Goal: Task Accomplishment & Management: Manage account settings

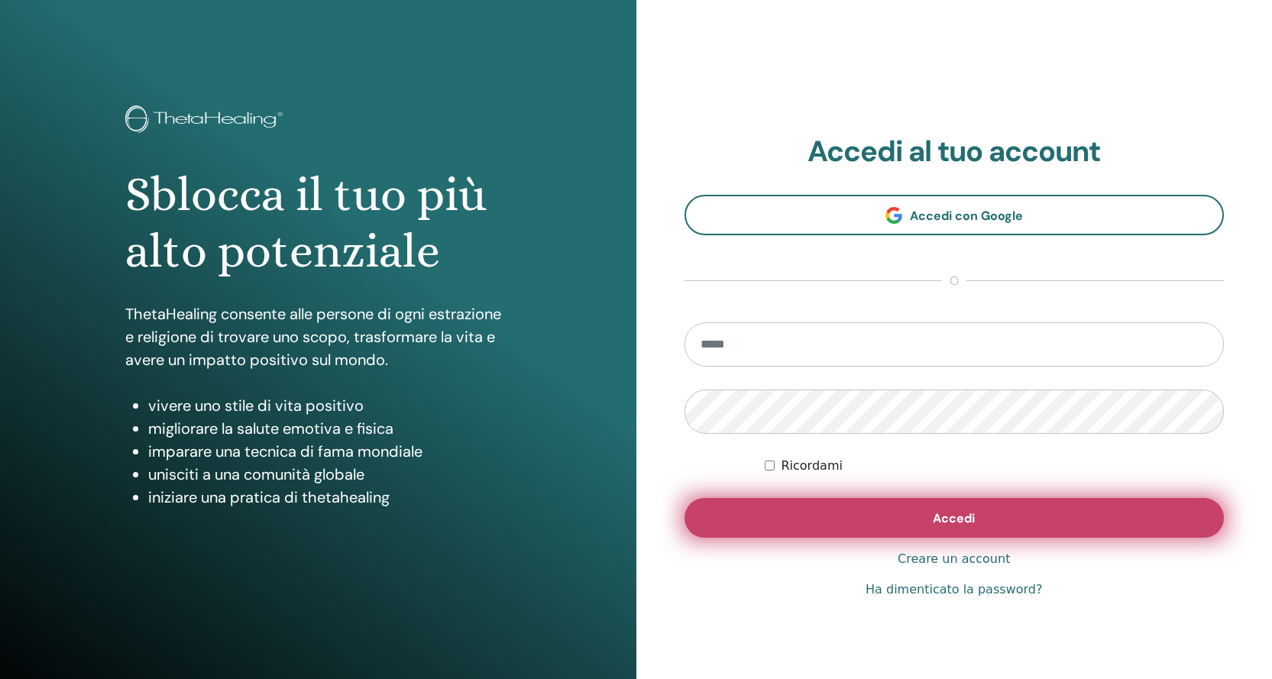
type input "**********"
click at [1009, 512] on button "Accedi" at bounding box center [954, 518] width 540 height 40
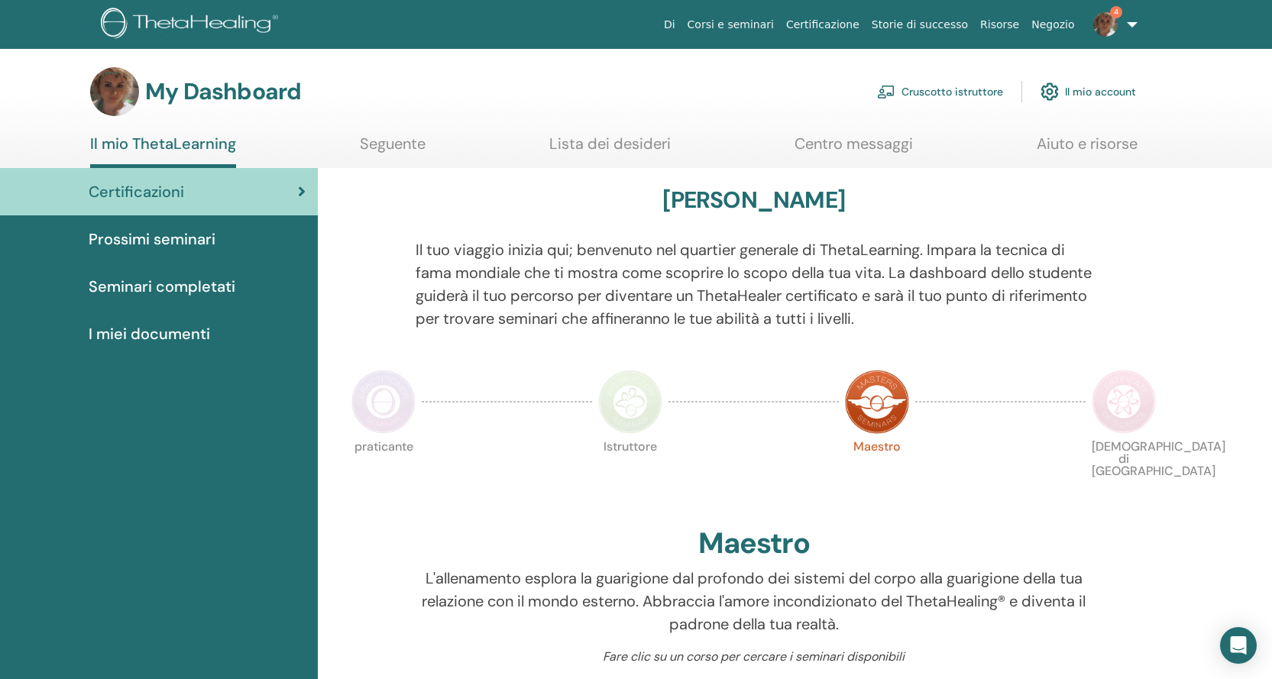
click at [948, 89] on link "Cruscotto istruttore" at bounding box center [940, 92] width 126 height 34
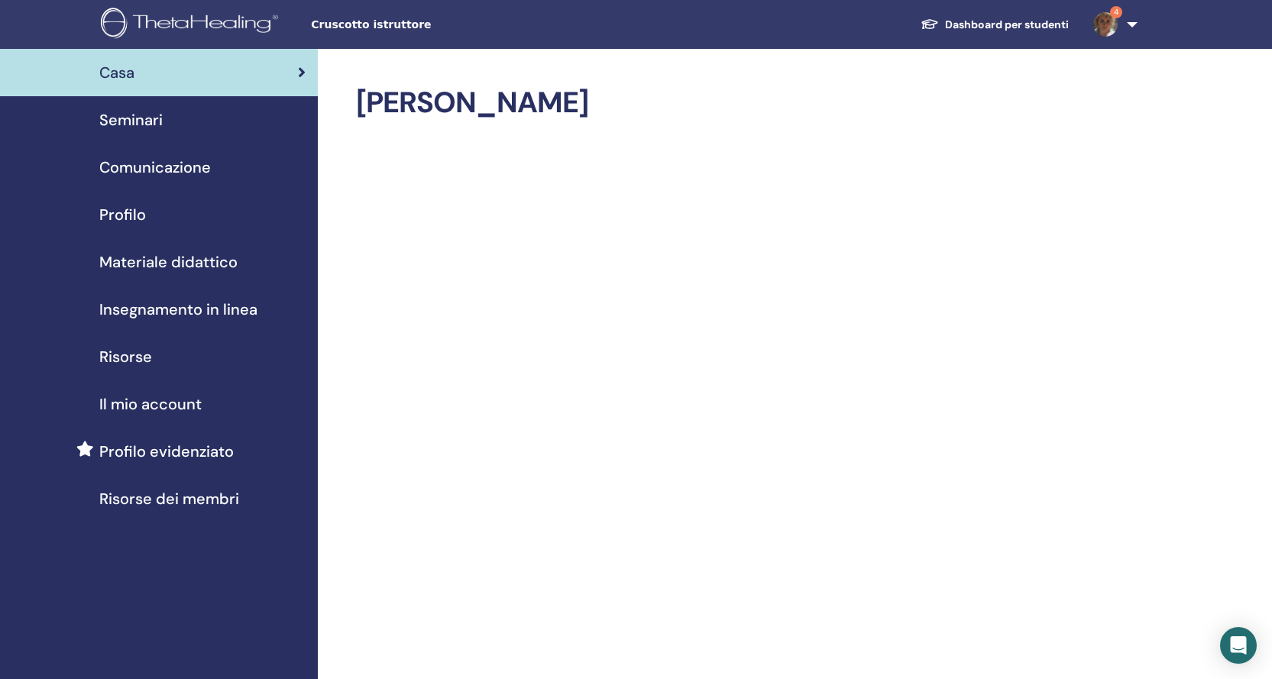
click at [217, 275] on link "Materiale didattico" at bounding box center [159, 261] width 318 height 47
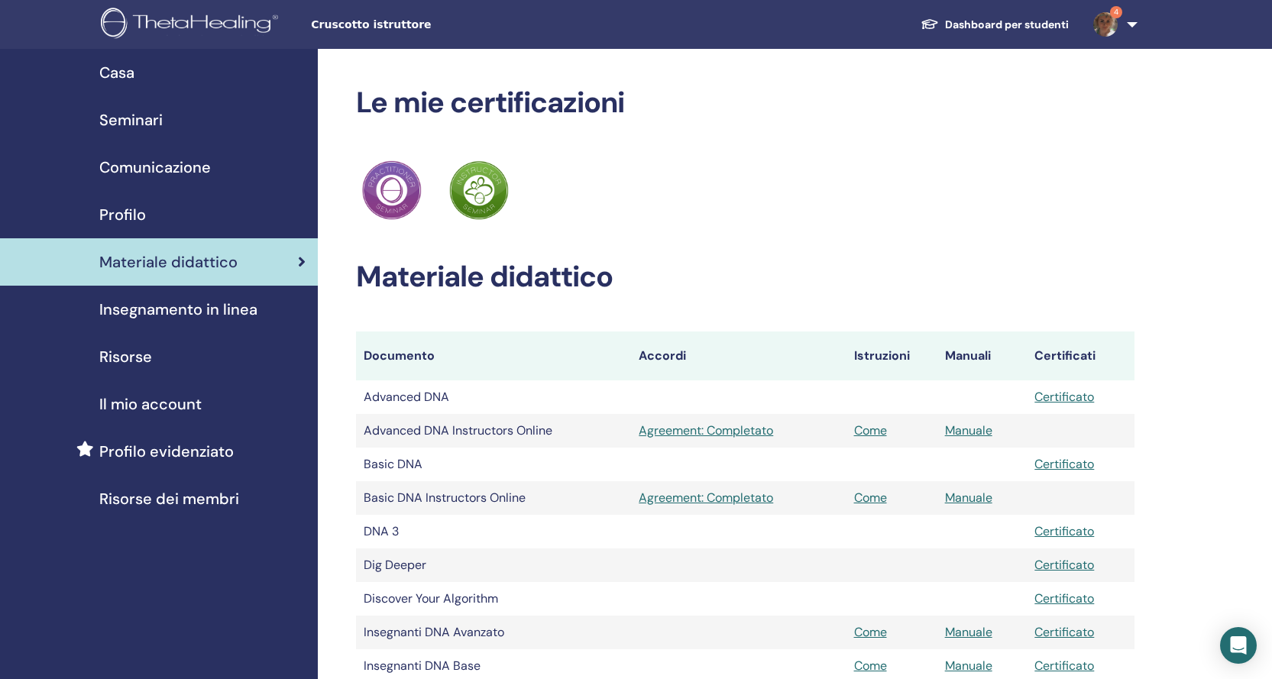
click at [218, 263] on span "Materiale didattico" at bounding box center [168, 261] width 138 height 23
click at [173, 208] on div "Profilo" at bounding box center [158, 214] width 293 height 23
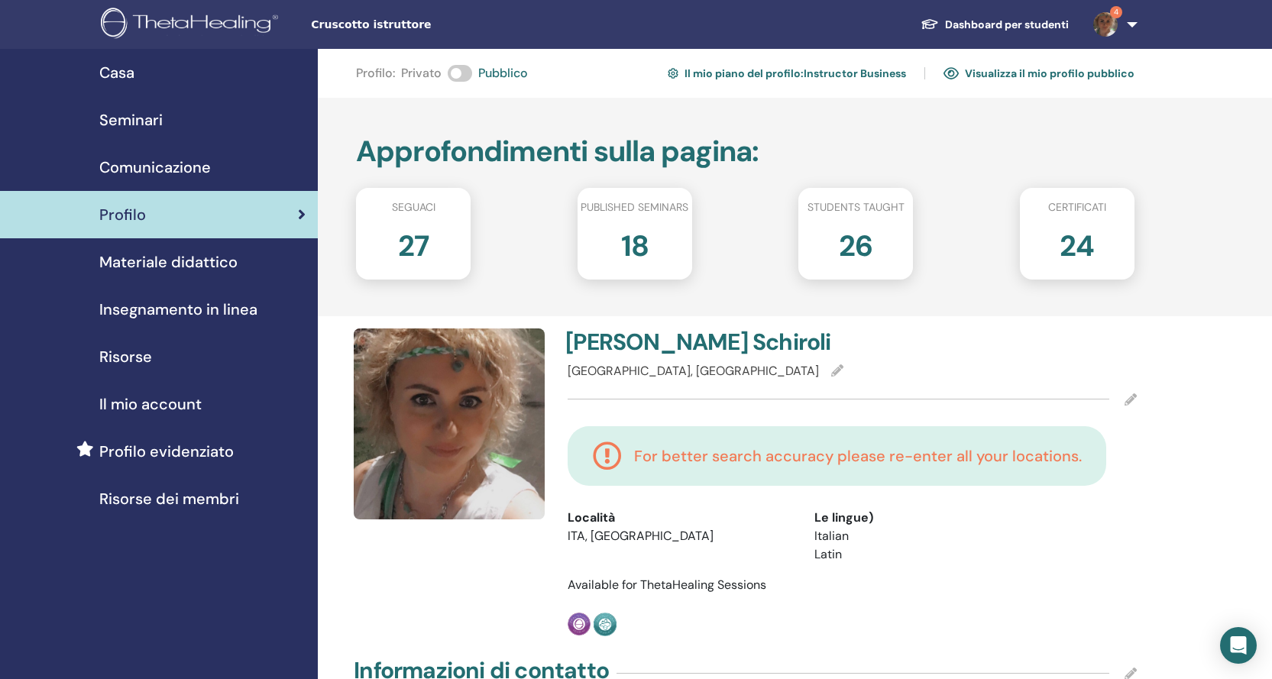
click at [480, 460] on img at bounding box center [449, 423] width 191 height 191
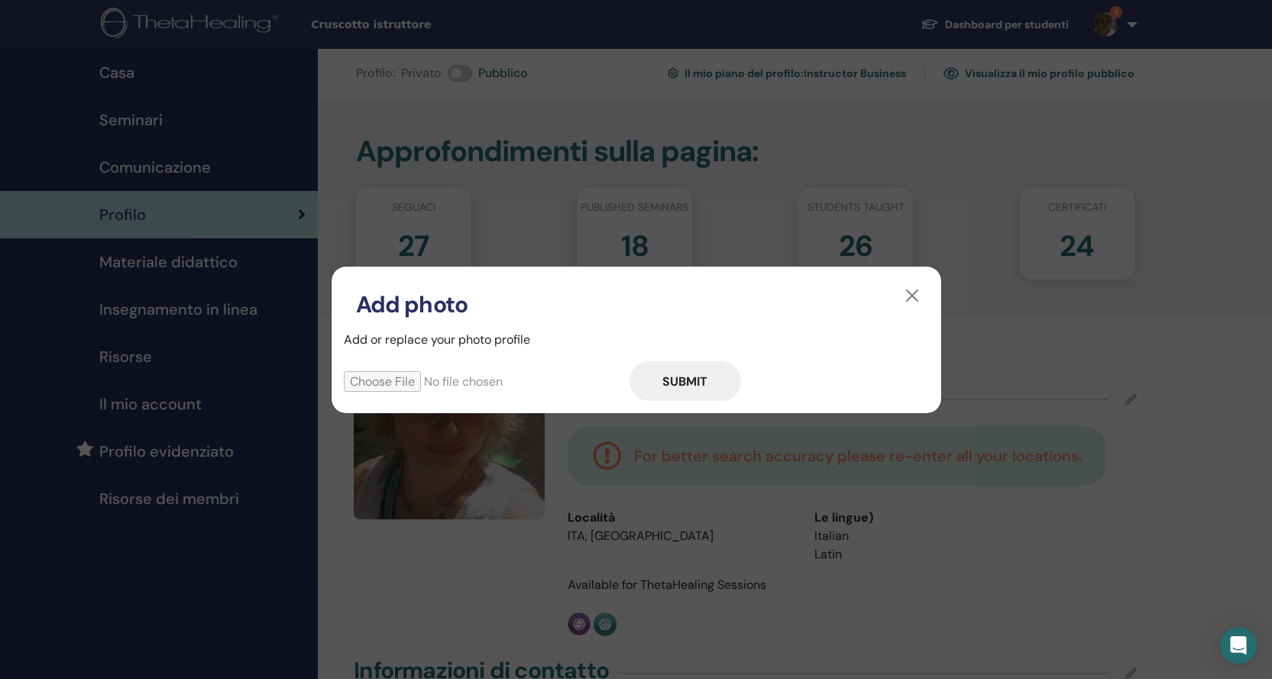
click at [383, 376] on input "file" at bounding box center [487, 381] width 286 height 21
type input "**********"
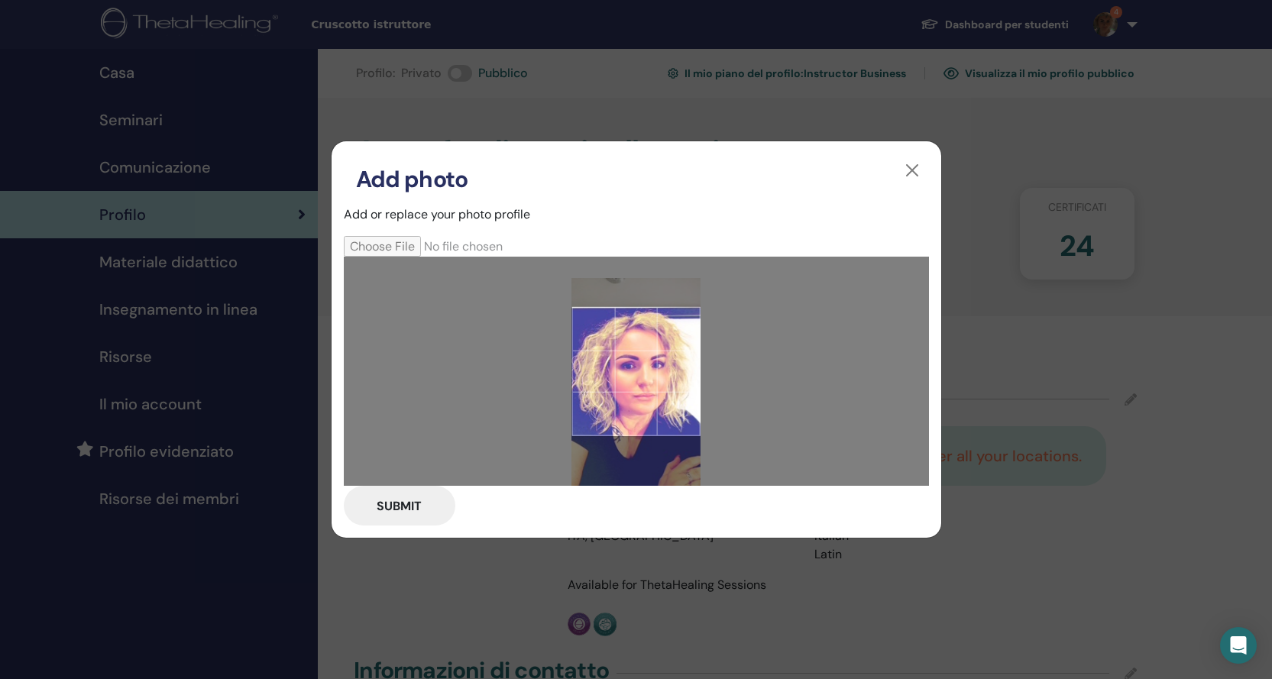
drag, startPoint x: 643, startPoint y: 416, endPoint x: 639, endPoint y: 438, distance: 21.7
click at [639, 438] on div at bounding box center [636, 371] width 585 height 229
click at [393, 509] on button "Submit" at bounding box center [399, 506] width 111 height 40
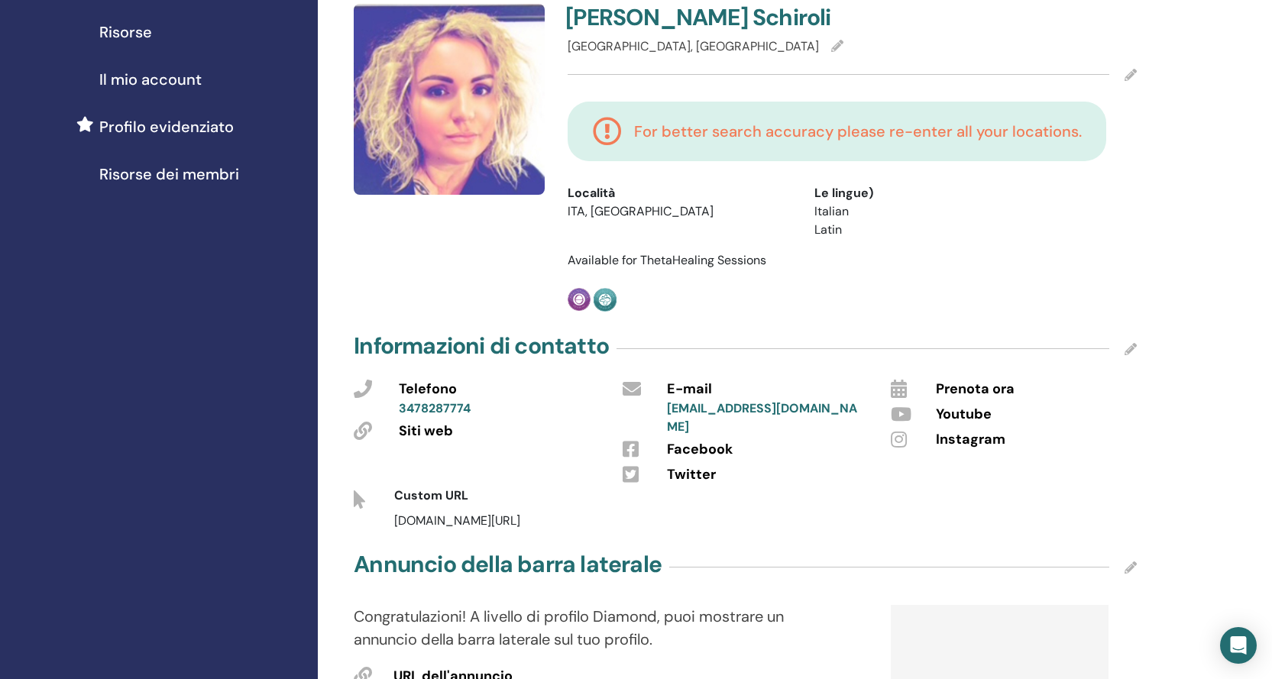
scroll to position [382, 0]
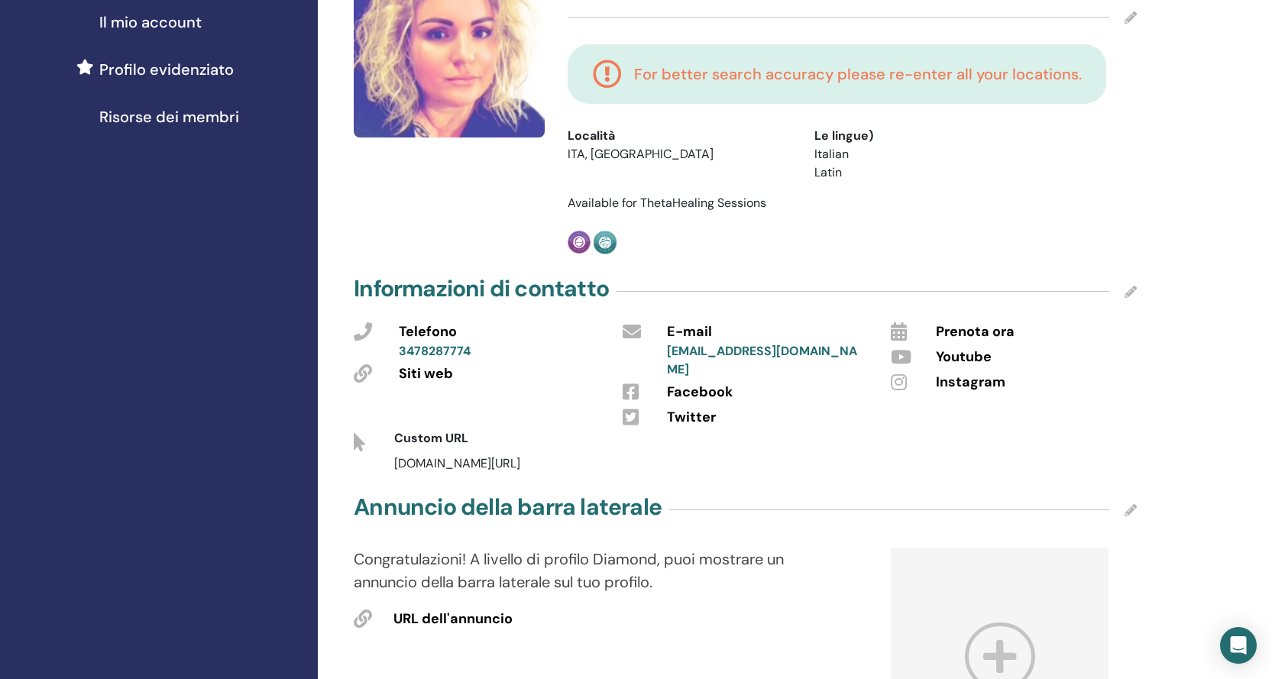
click at [436, 373] on span "Siti web" at bounding box center [426, 374] width 54 height 20
click at [370, 371] on icon at bounding box center [363, 373] width 18 height 18
click at [443, 373] on span "Siti web" at bounding box center [426, 374] width 54 height 20
drag, startPoint x: 454, startPoint y: 375, endPoint x: 394, endPoint y: 375, distance: 60.3
click at [394, 375] on div "Siti web" at bounding box center [499, 372] width 224 height 25
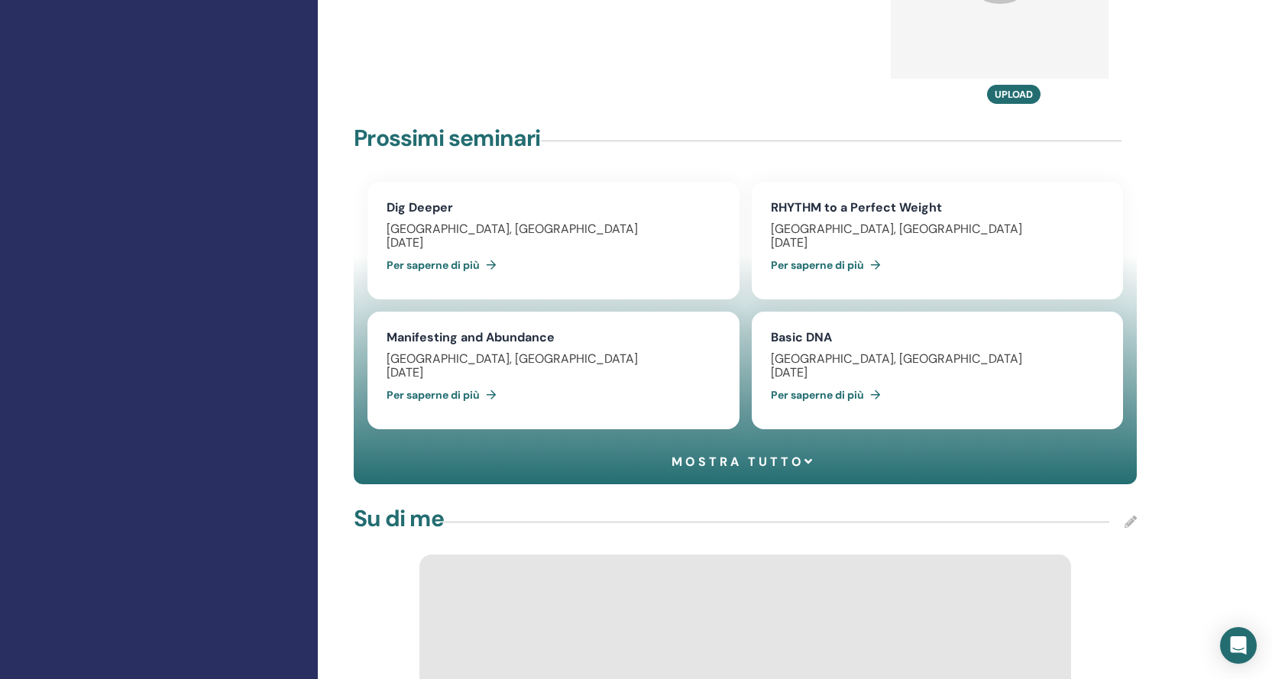
scroll to position [1069, 0]
click at [819, 379] on link "Per saperne di più" at bounding box center [829, 394] width 116 height 31
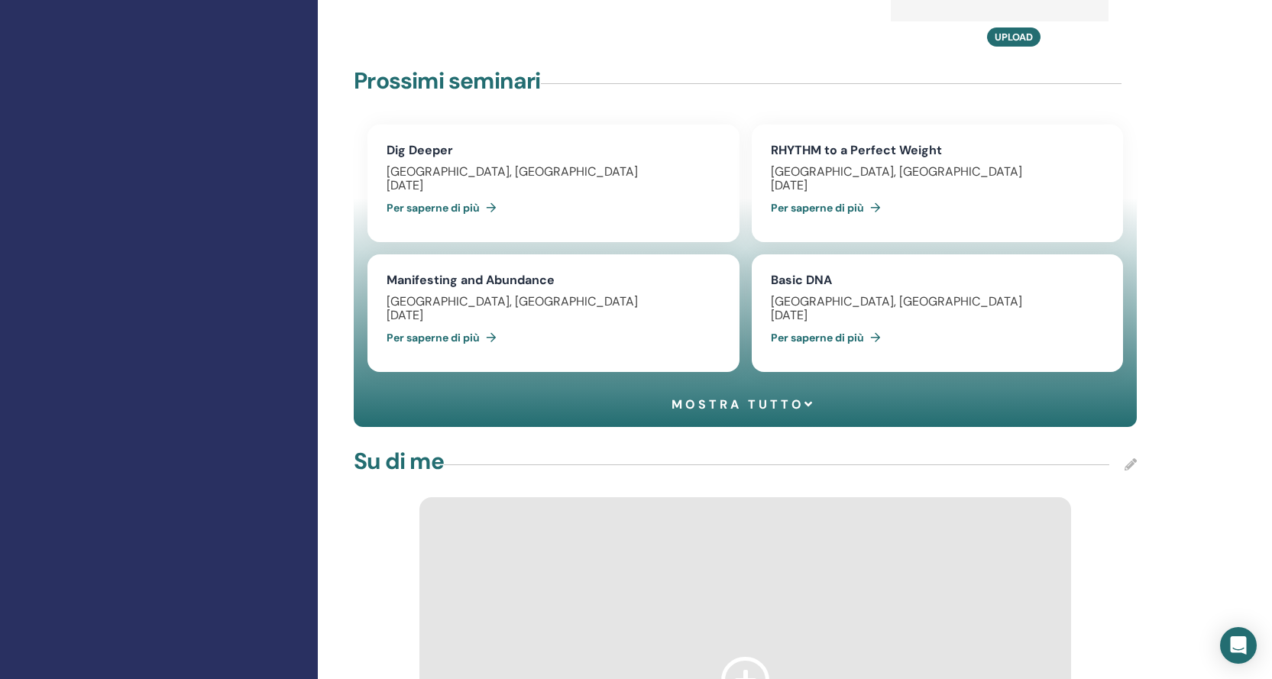
scroll to position [1127, 0]
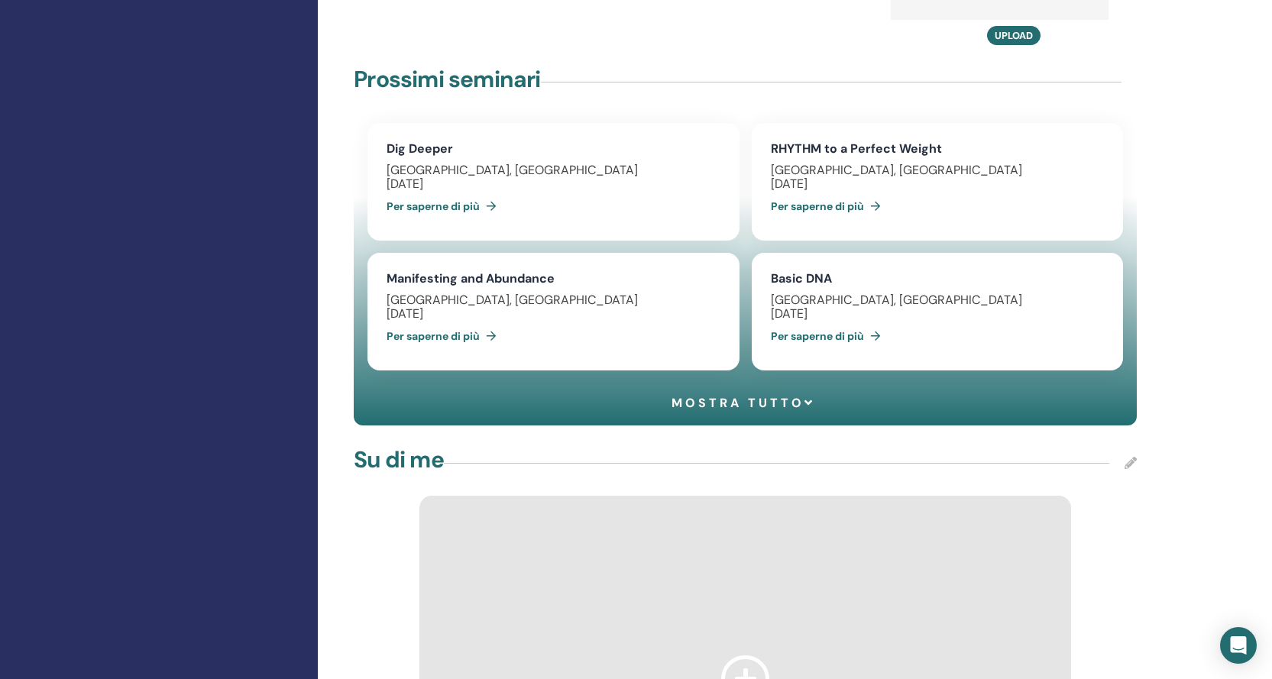
click at [761, 396] on span "Mostra tutto" at bounding box center [743, 403] width 144 height 15
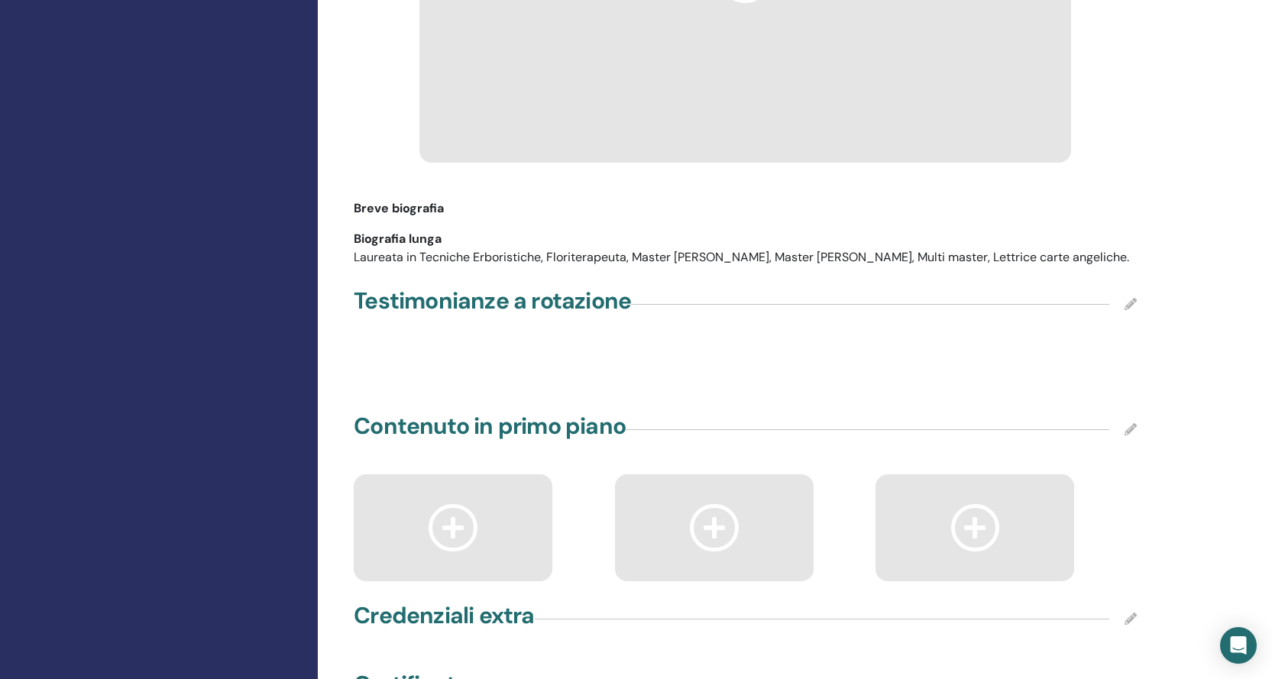
scroll to position [1738, 0]
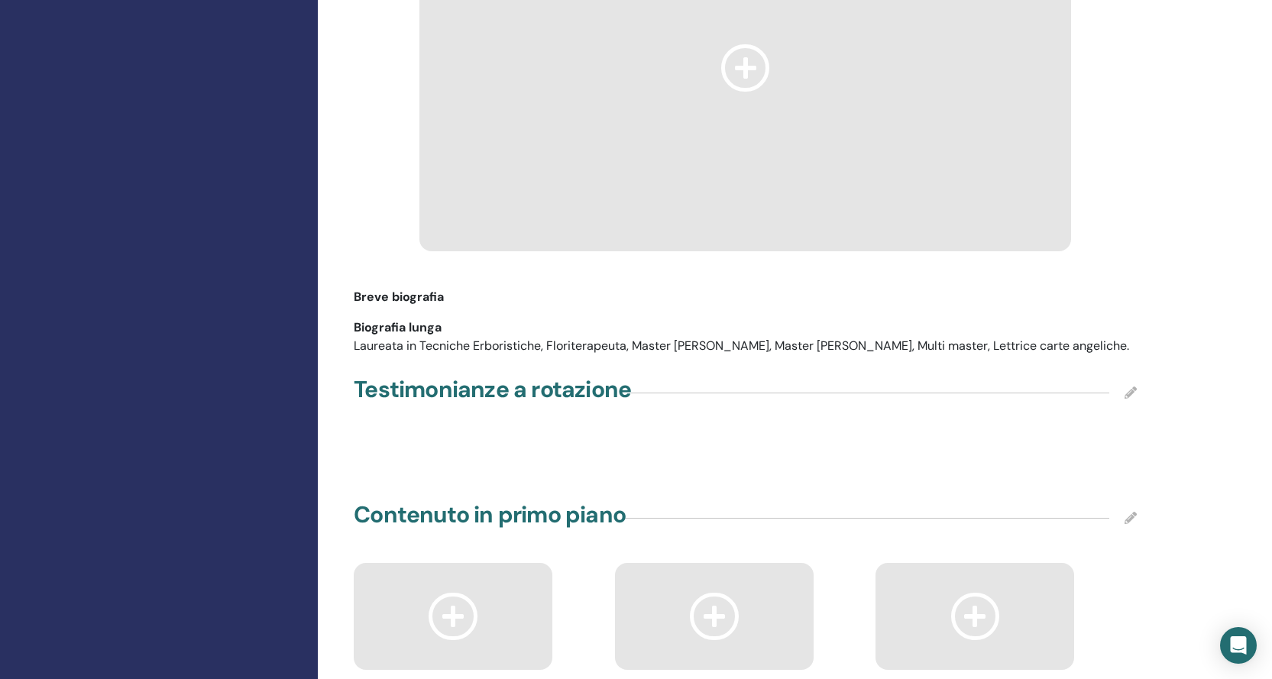
click at [1062, 337] on div "Laureata in Tecniche Erboristiche, Floriterapeuta, Master [PERSON_NAME], Master…" at bounding box center [745, 346] width 783 height 18
click at [1054, 337] on div "Laureata in Tecniche Erboristiche, Floriterapeuta, Master [PERSON_NAME], Master…" at bounding box center [745, 346] width 783 height 18
drag, startPoint x: 1054, startPoint y: 328, endPoint x: 922, endPoint y: 325, distance: 132.2
click at [922, 337] on div "Laureata in Tecniche Erboristiche, Floriterapeuta, Master [PERSON_NAME], Master…" at bounding box center [745, 346] width 783 height 18
click at [1127, 386] on icon at bounding box center [1130, 392] width 12 height 12
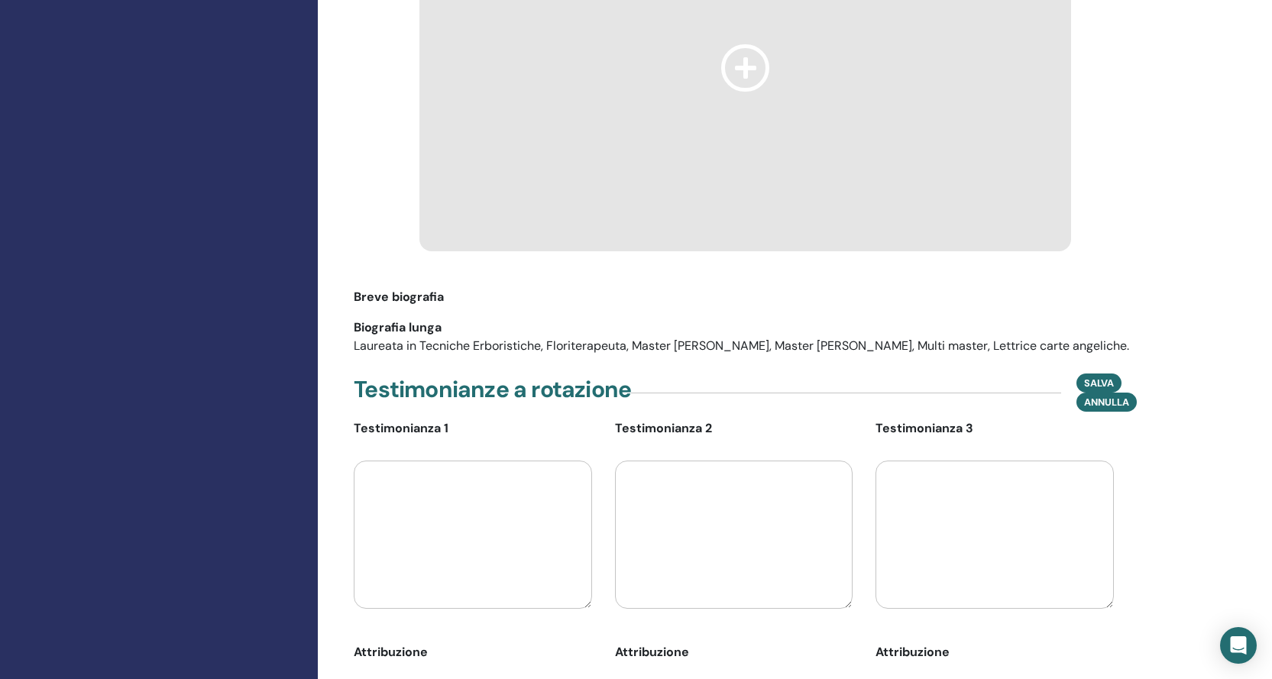
click at [1048, 337] on div "Laureata in Tecniche Erboristiche, Floriterapeuta, Master [PERSON_NAME], Master…" at bounding box center [745, 346] width 783 height 18
drag, startPoint x: 1060, startPoint y: 323, endPoint x: 919, endPoint y: 323, distance: 141.3
click at [919, 337] on div "Laureata in Tecniche Erboristiche, Floriterapeuta, Master [PERSON_NAME], Master…" at bounding box center [745, 346] width 783 height 18
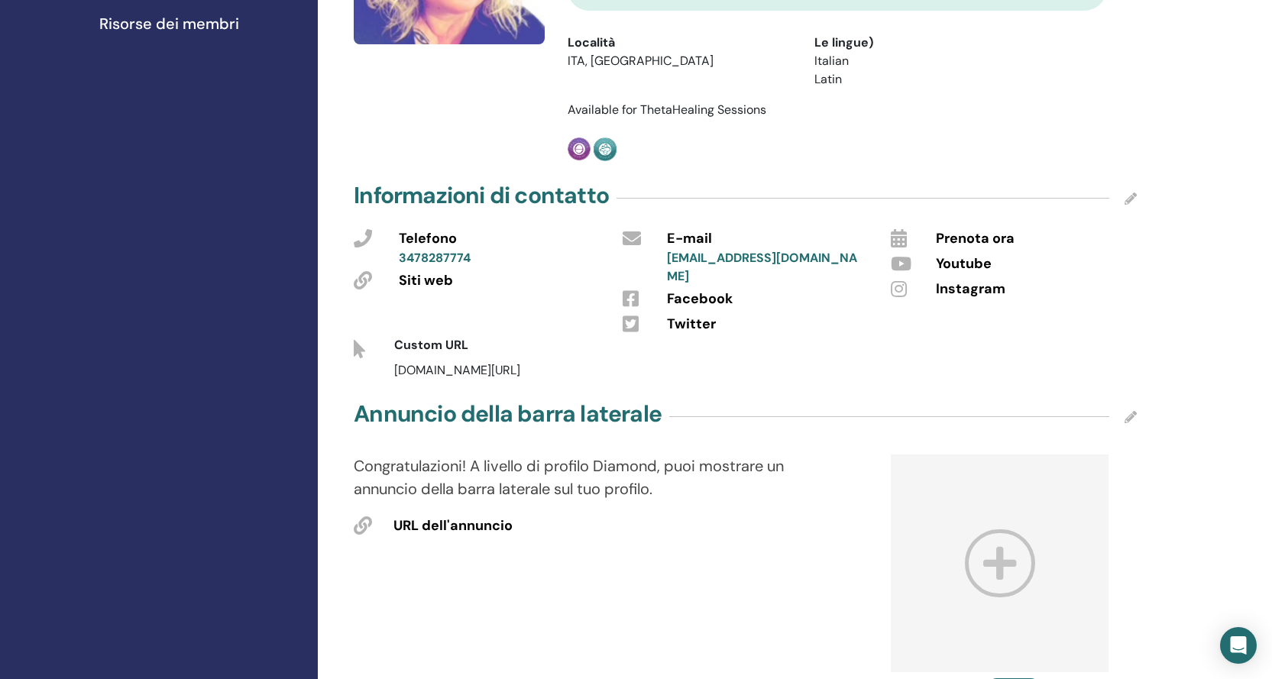
scroll to position [440, 0]
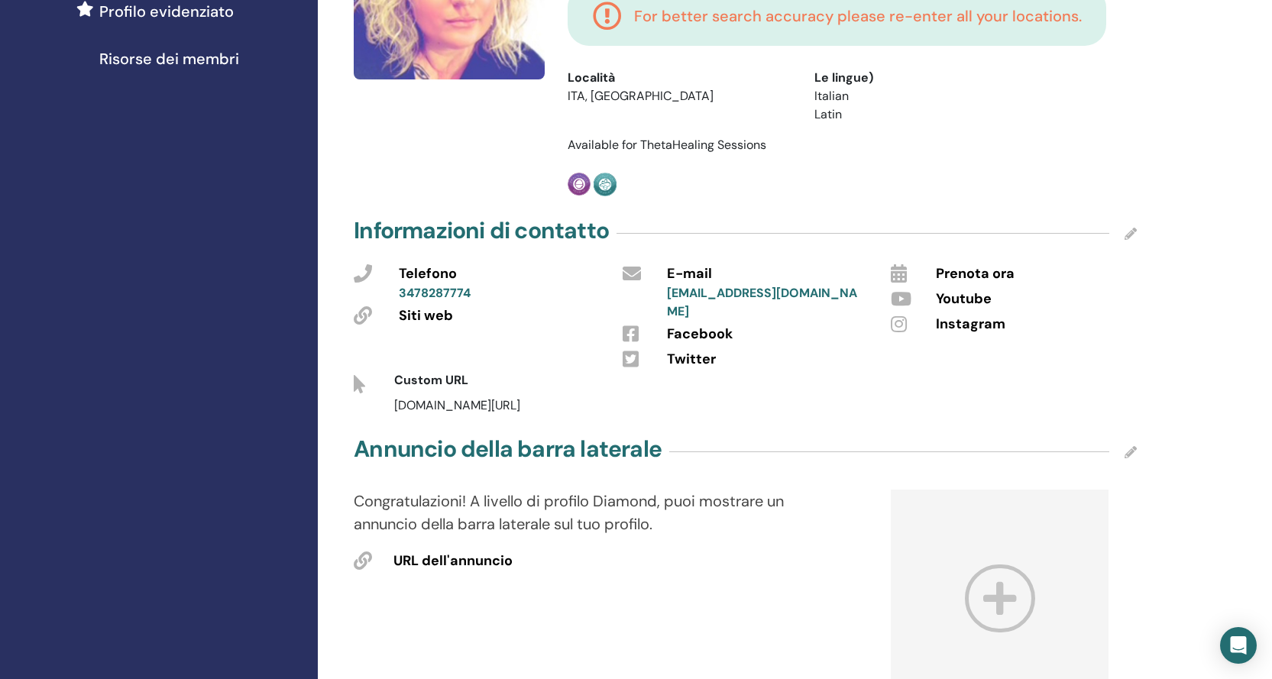
click at [635, 325] on icon at bounding box center [630, 334] width 16 height 18
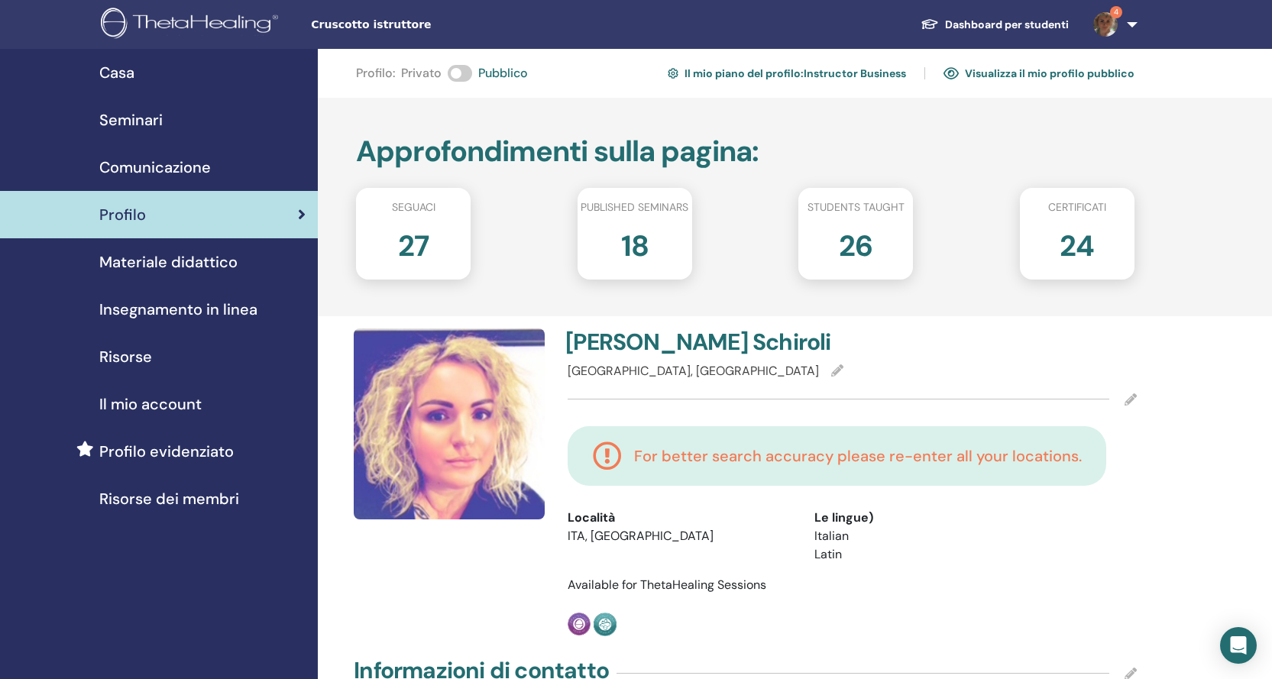
scroll to position [153, 0]
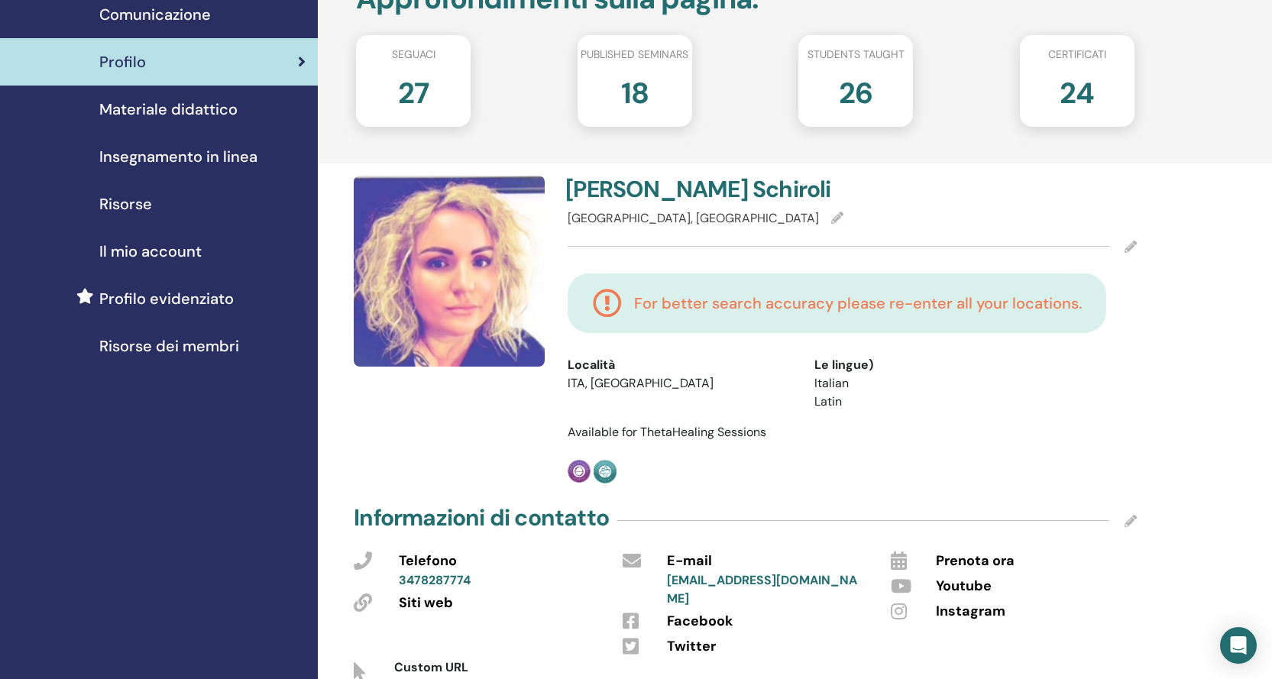
click at [688, 235] on div at bounding box center [851, 247] width 569 height 38
click at [1135, 245] on icon at bounding box center [1130, 247] width 12 height 12
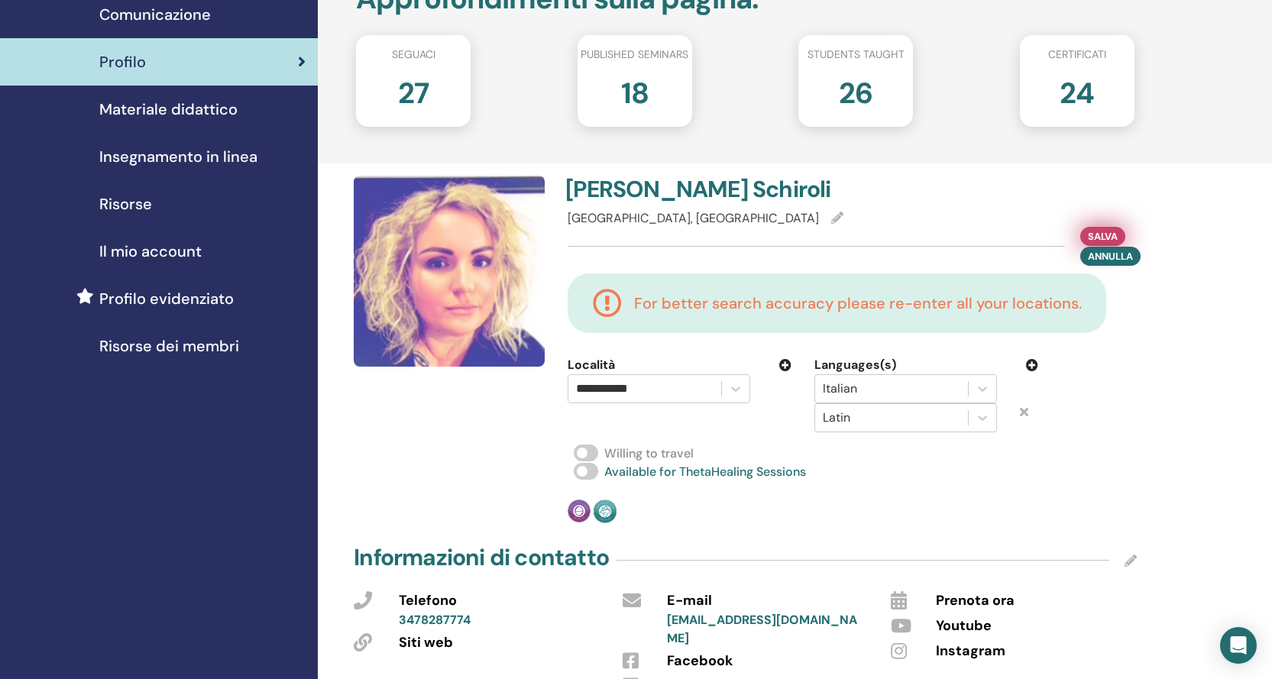
click at [1108, 241] on span "Salva" at bounding box center [1102, 236] width 30 height 16
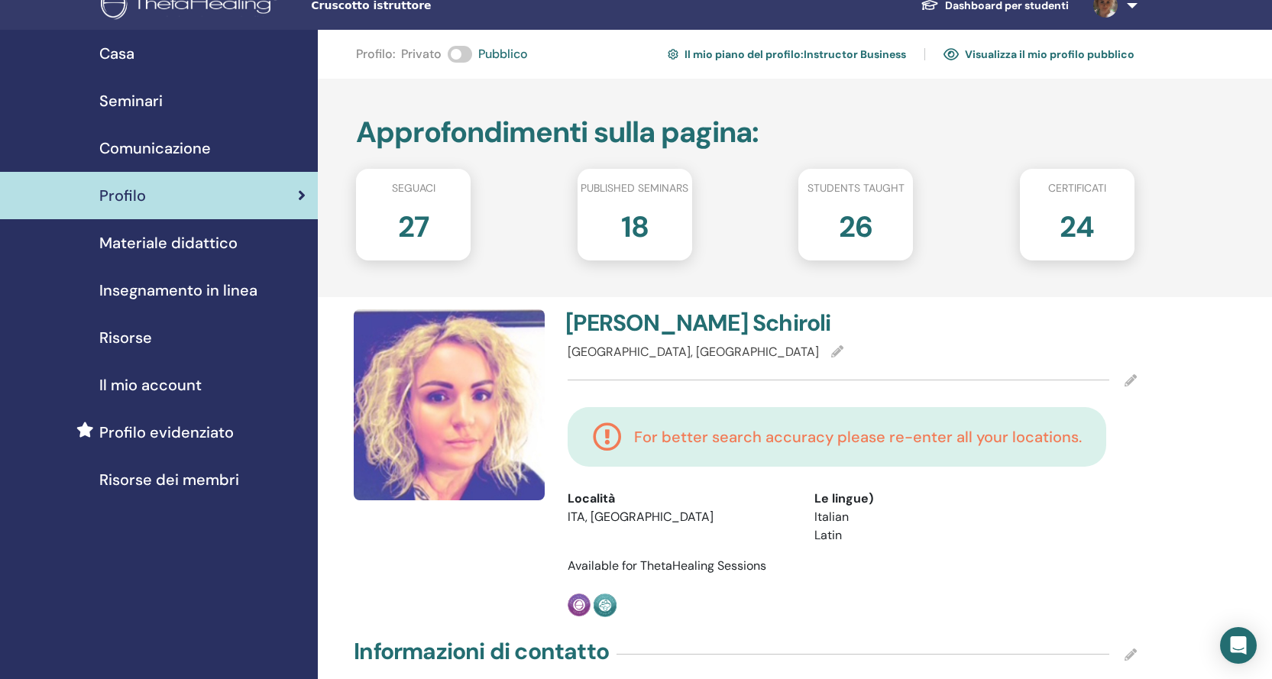
scroll to position [0, 0]
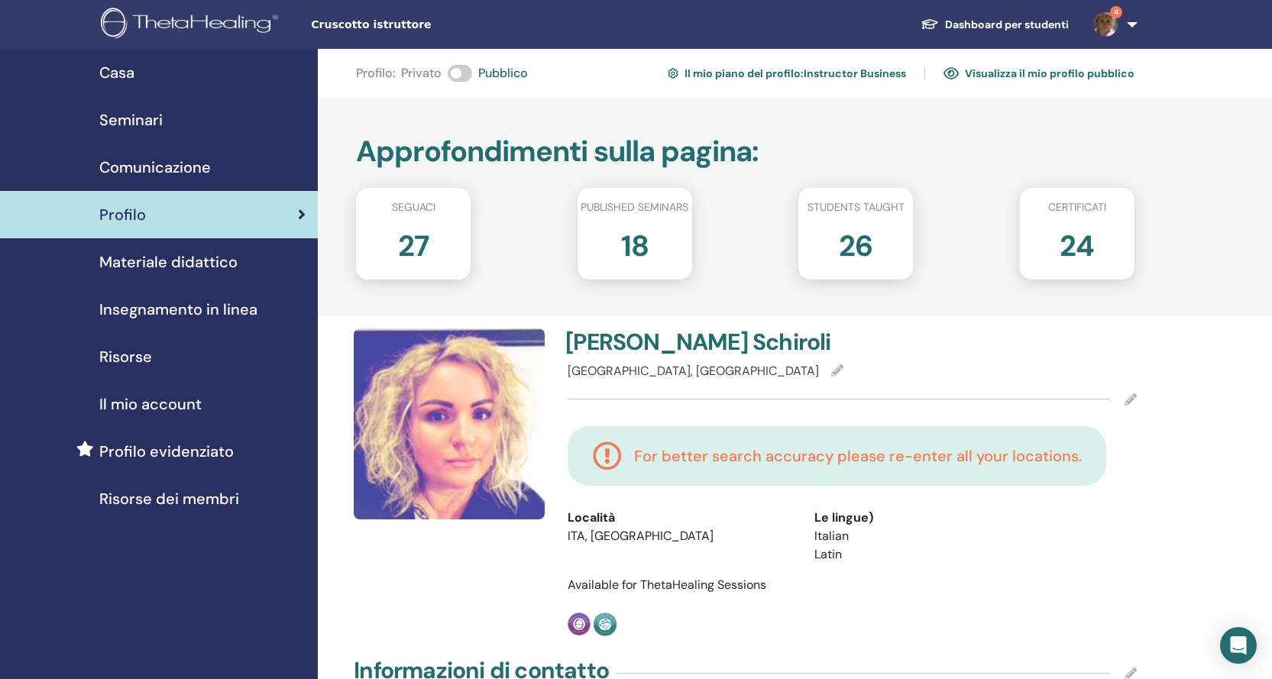
click at [1131, 396] on icon at bounding box center [1130, 399] width 12 height 12
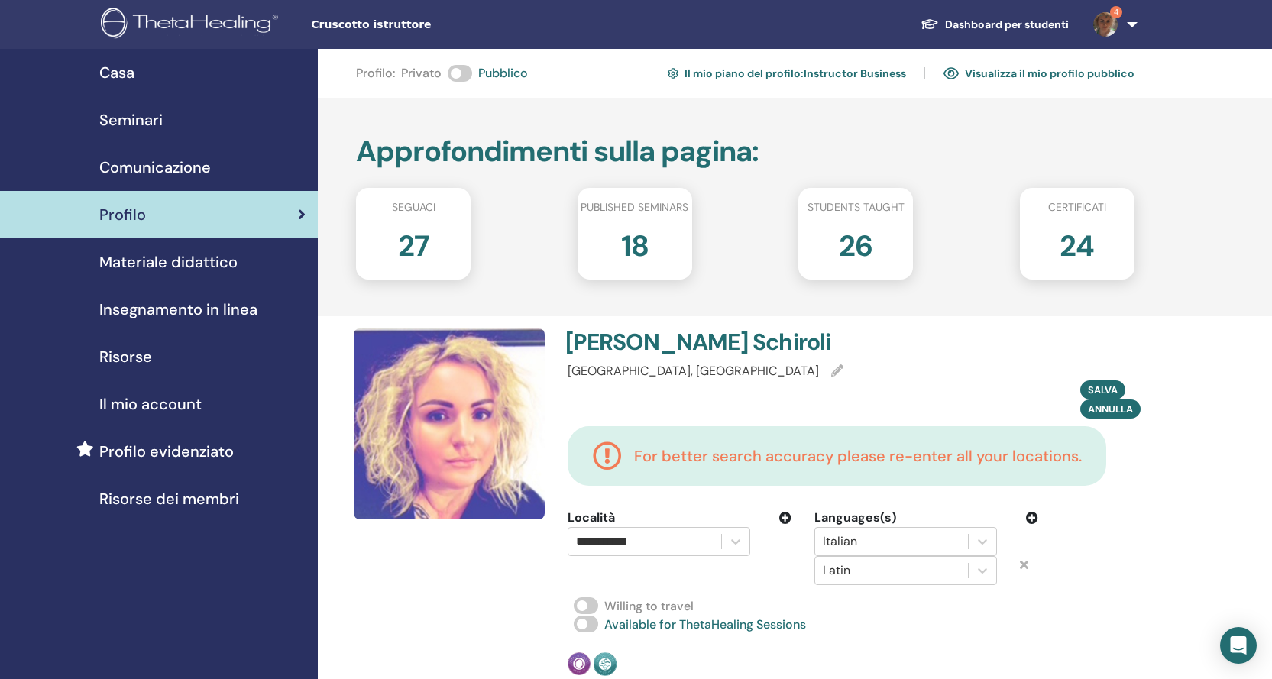
click at [1062, 72] on link "Visualizza il mio profilo pubblico" at bounding box center [1038, 73] width 191 height 24
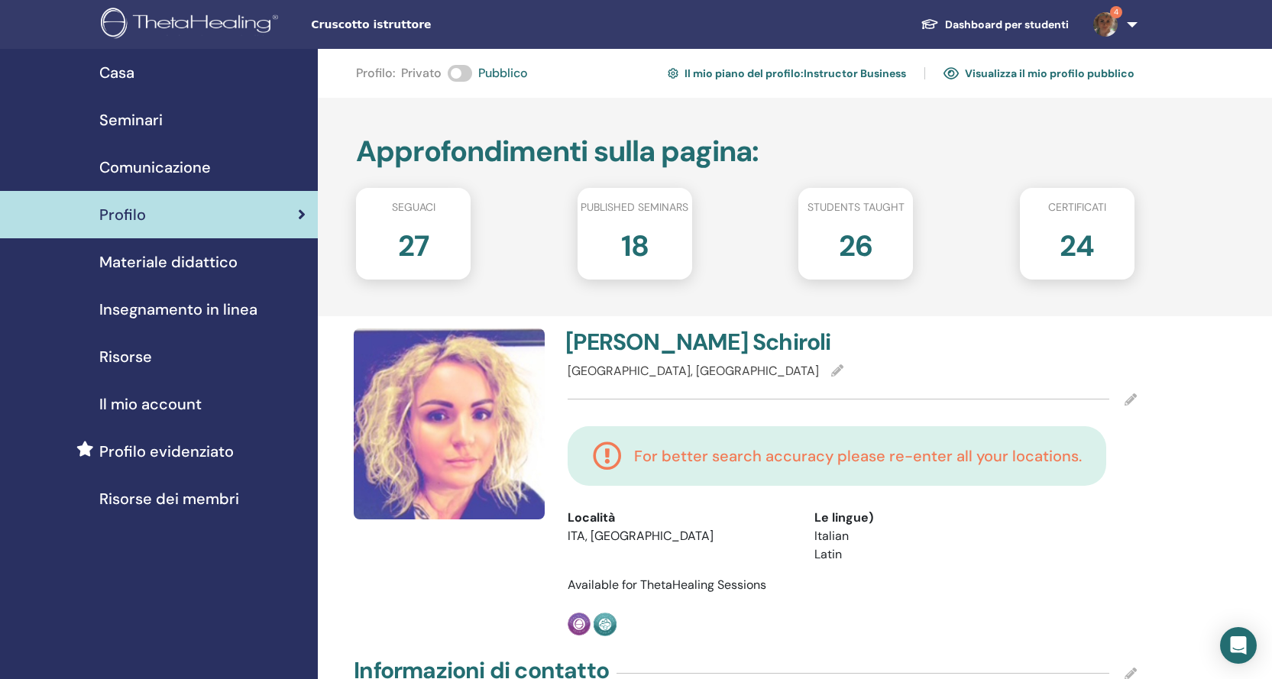
click at [831, 367] on icon at bounding box center [837, 370] width 12 height 12
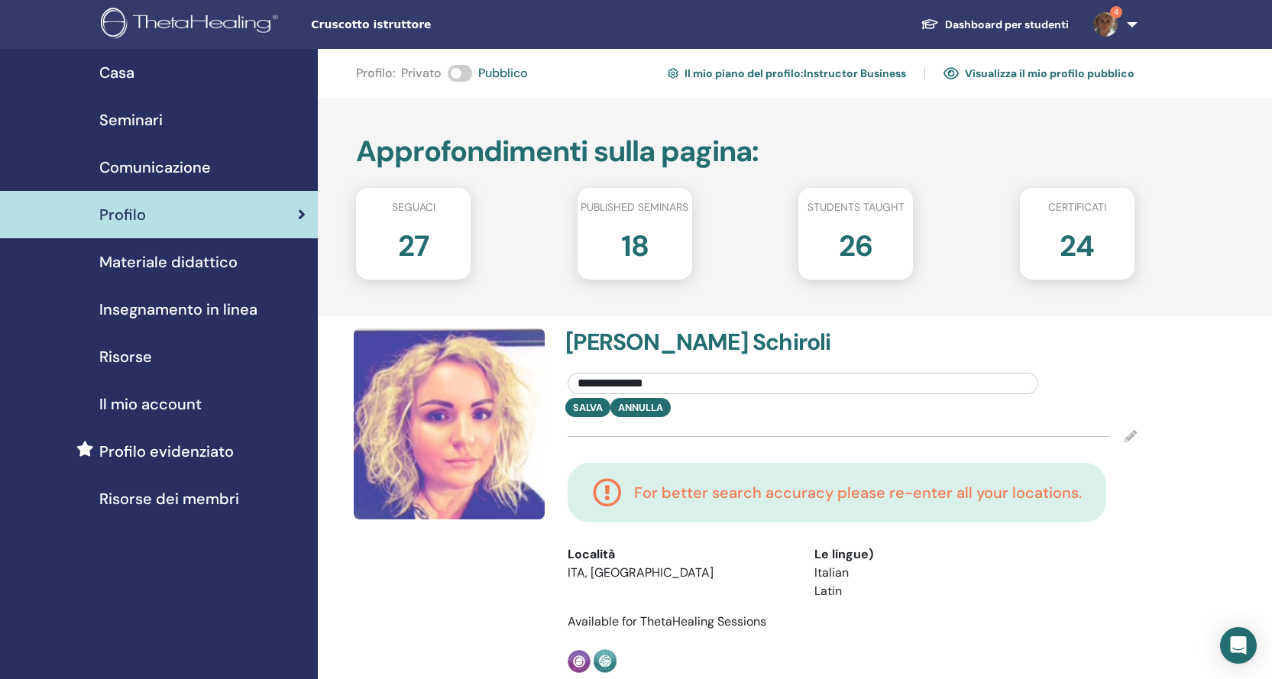
click at [674, 382] on input "**********" at bounding box center [802, 383] width 470 height 21
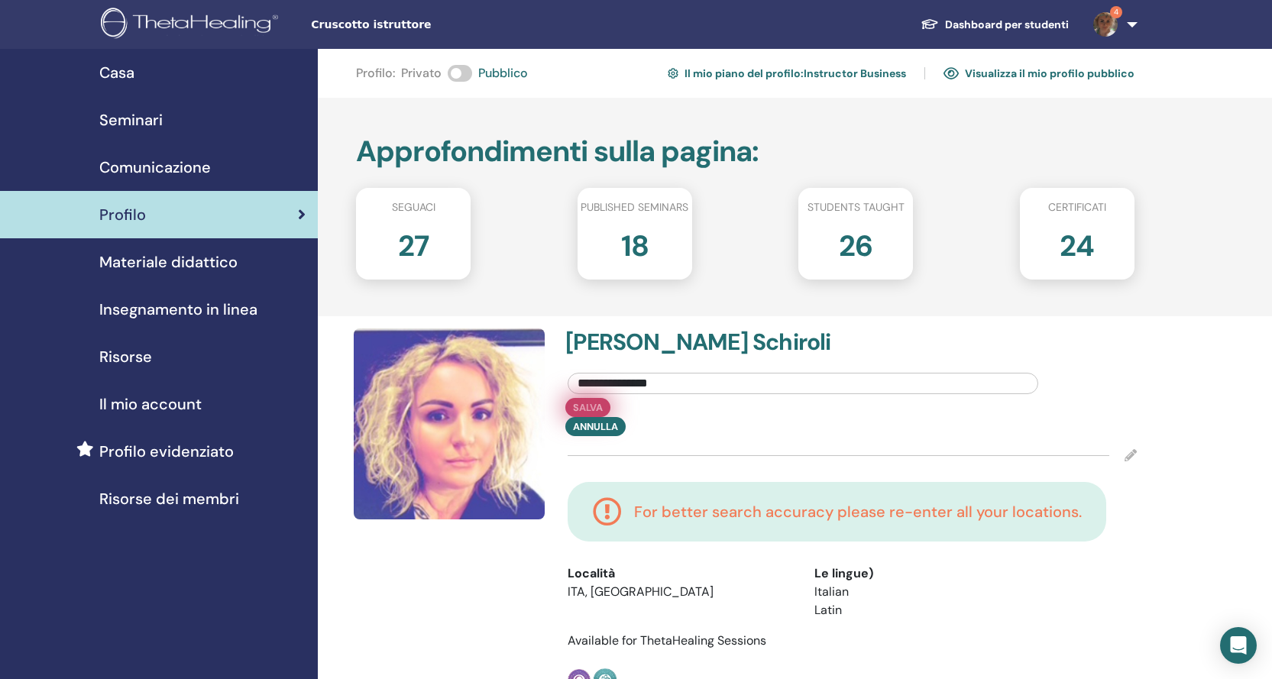
type input "**********"
click at [589, 407] on button "Salva" at bounding box center [587, 407] width 45 height 19
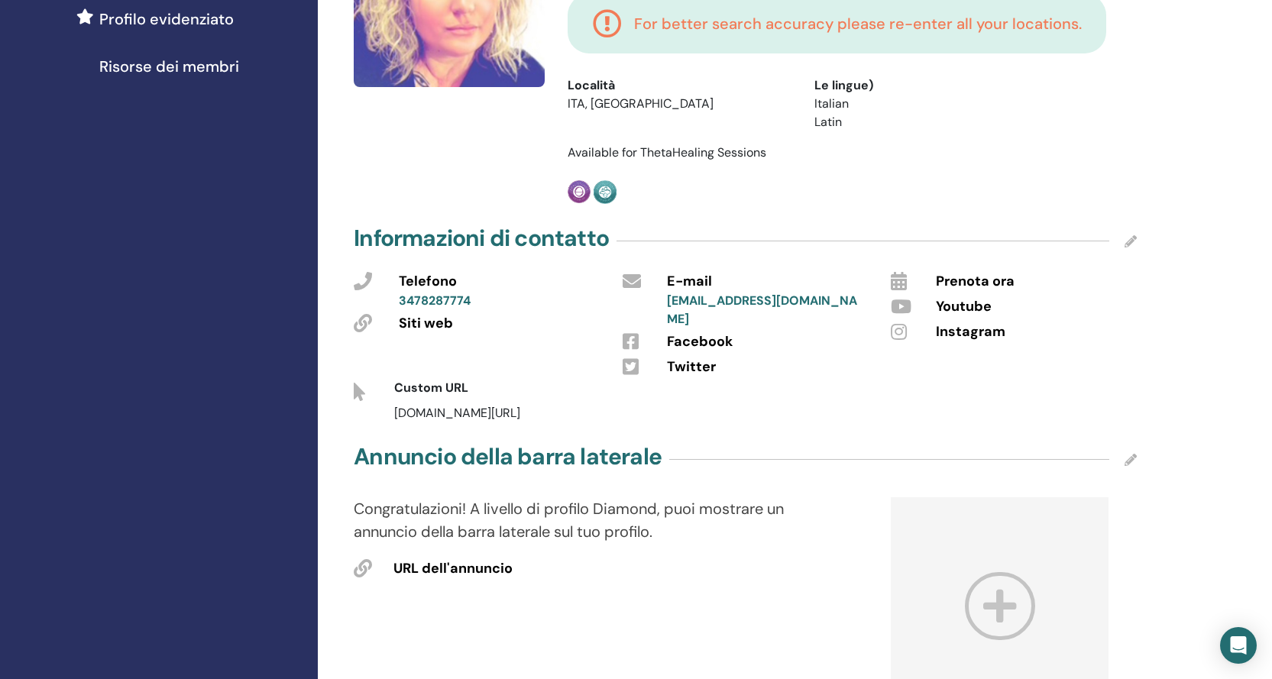
scroll to position [458, 0]
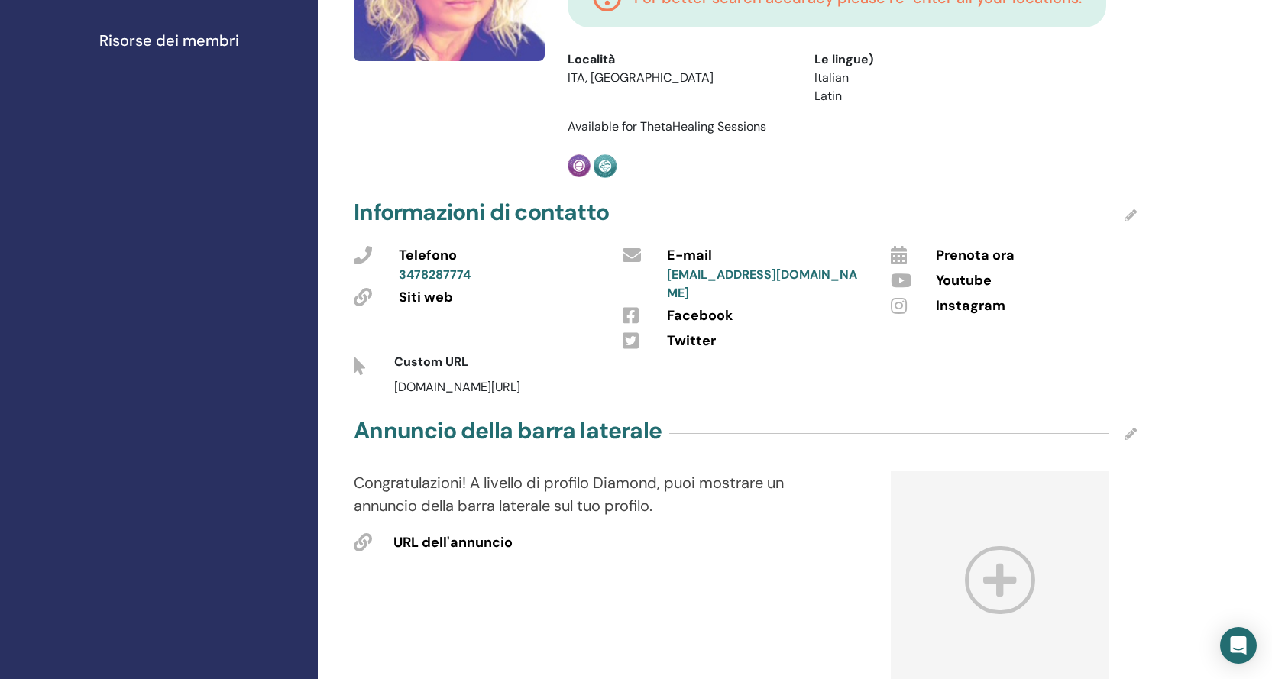
click at [714, 268] on link "[EMAIL_ADDRESS][DOMAIN_NAME]" at bounding box center [762, 284] width 190 height 34
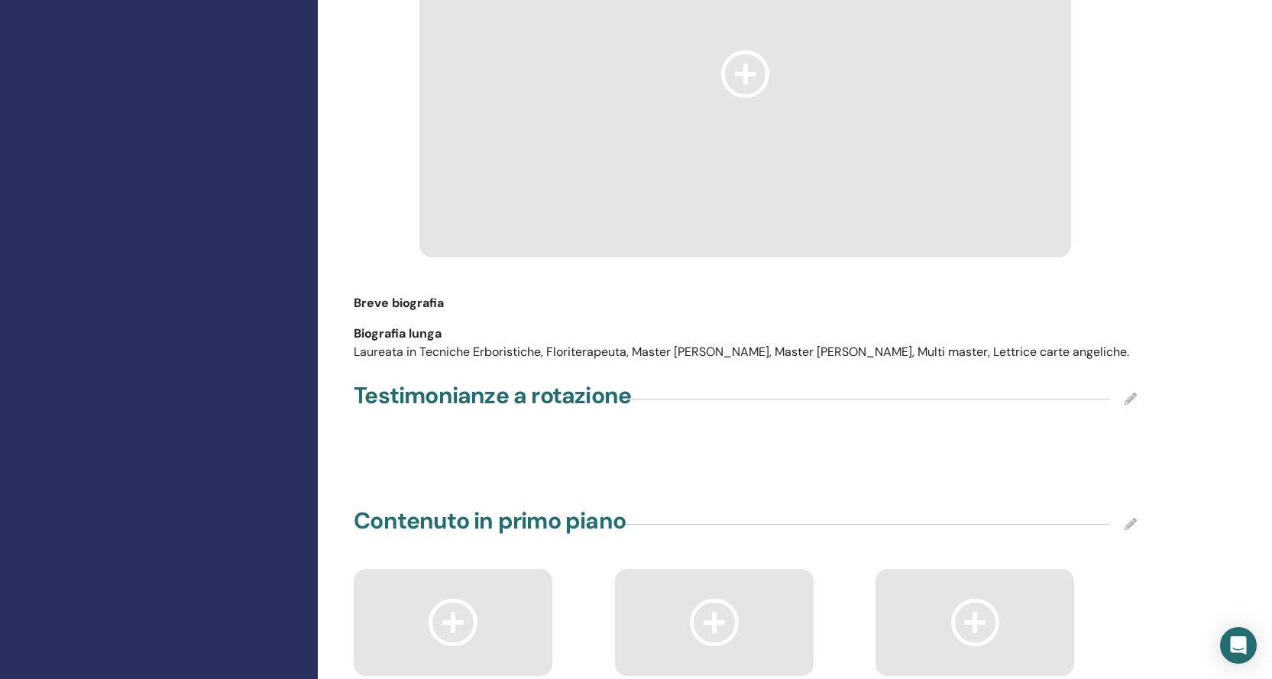
scroll to position [1738, 0]
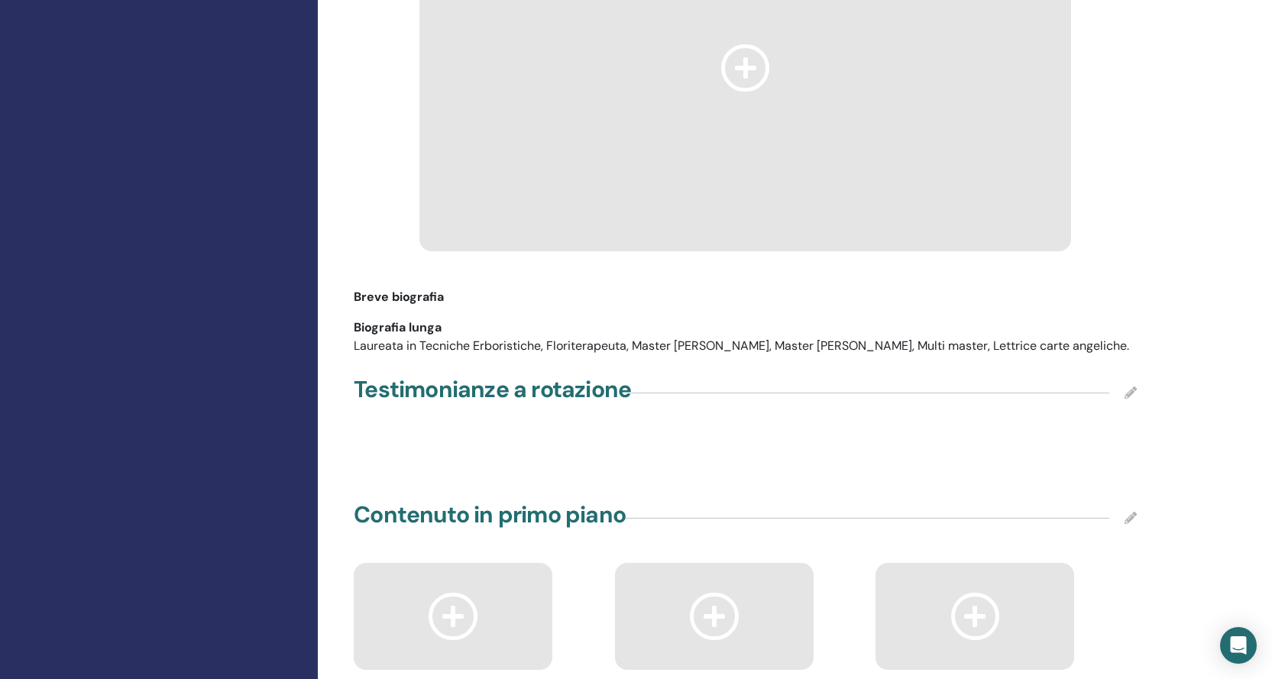
click at [415, 288] on span "Breve biografia" at bounding box center [399, 297] width 90 height 18
click at [428, 337] on div "Laureata in Tecniche Erboristiche, Floriterapeuta, Master Reiki, Master Registr…" at bounding box center [745, 346] width 783 height 18
click at [1129, 386] on icon at bounding box center [1130, 392] width 12 height 12
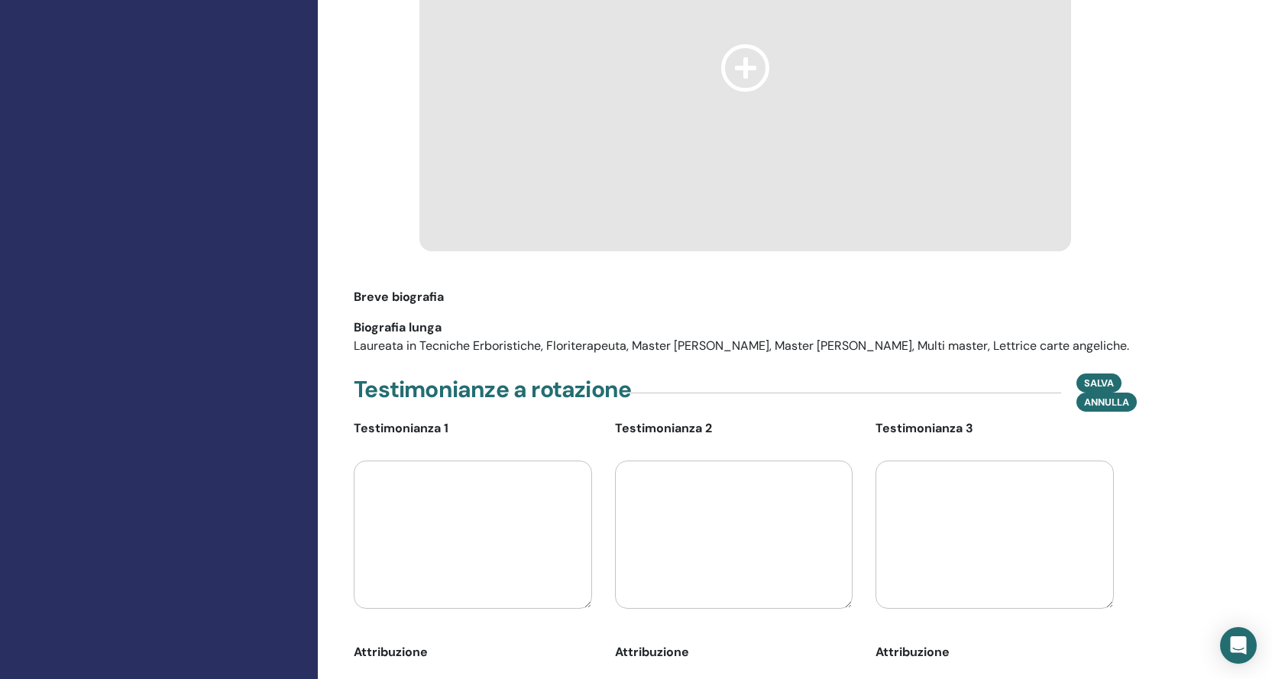
click at [1052, 337] on div "Laureata in Tecniche Erboristiche, Floriterapeuta, Master Reiki, Master Registr…" at bounding box center [745, 346] width 783 height 18
click at [1055, 337] on div "Laureata in Tecniche Erboristiche, Floriterapeuta, Master Reiki, Master Registr…" at bounding box center [745, 346] width 783 height 18
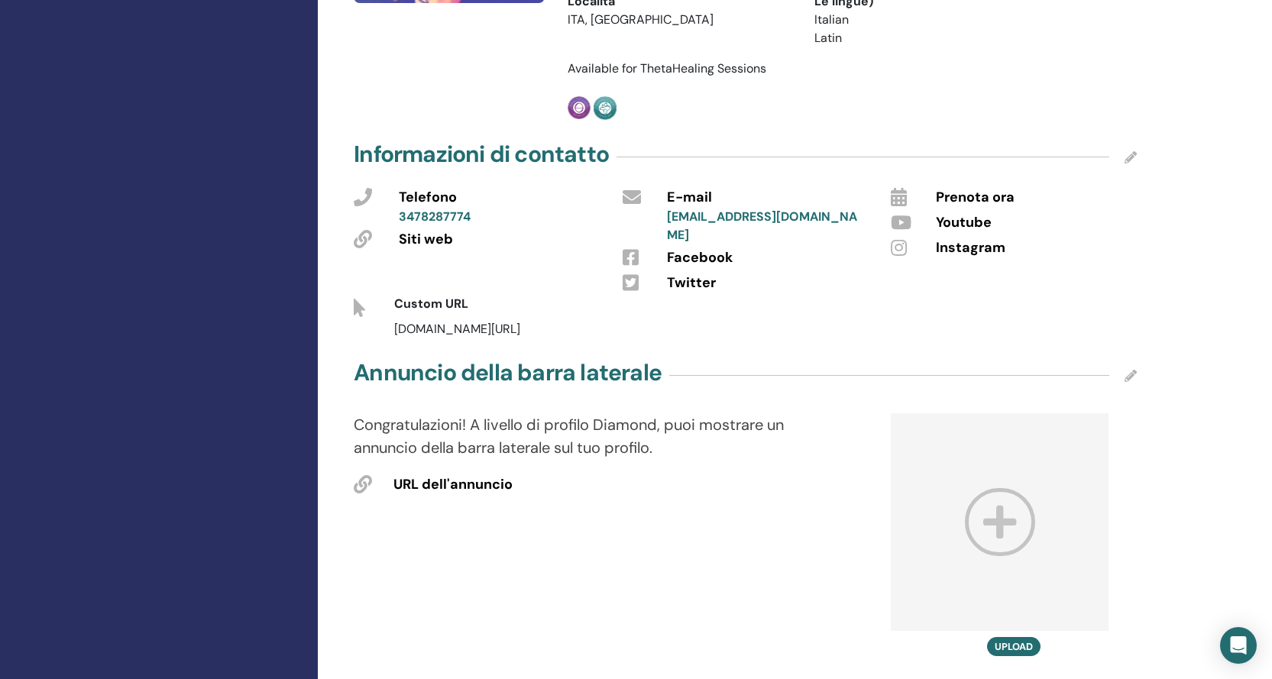
scroll to position [440, 0]
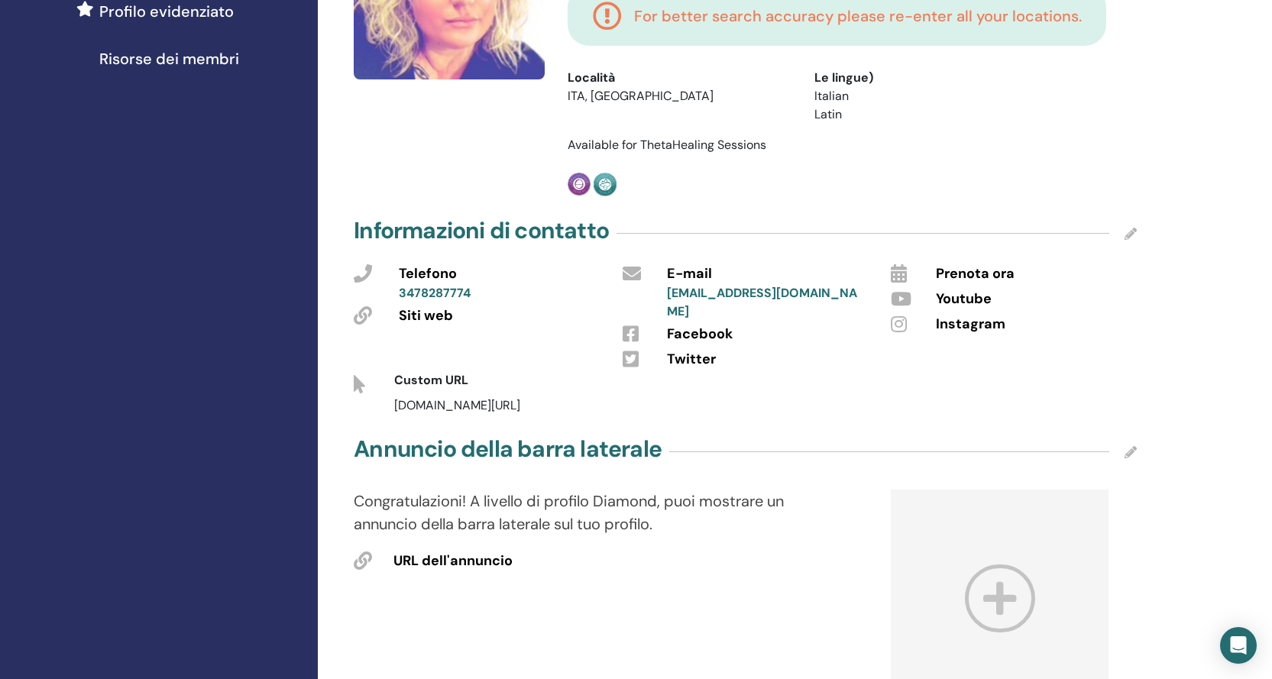
click at [507, 396] on div "thetahealing.com/" at bounding box center [718, 405] width 671 height 18
click at [499, 396] on div "thetahealing.com/" at bounding box center [718, 405] width 671 height 18
click at [357, 375] on icon at bounding box center [359, 384] width 11 height 18
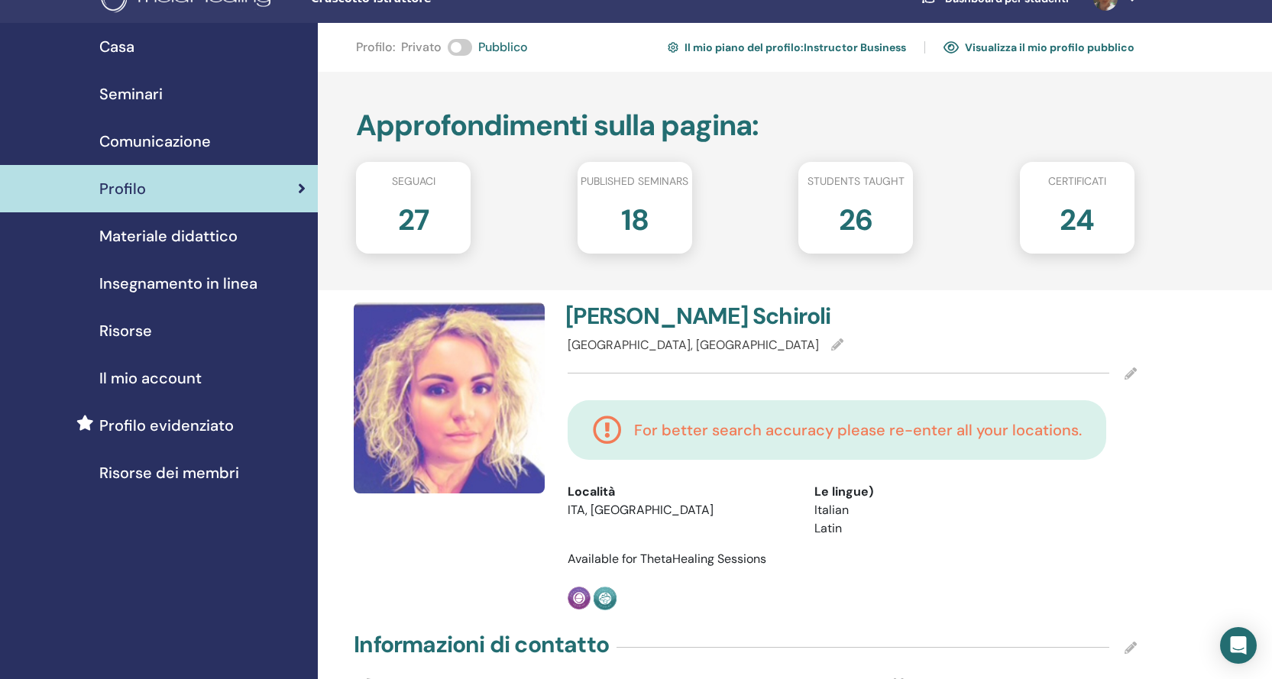
scroll to position [0, 0]
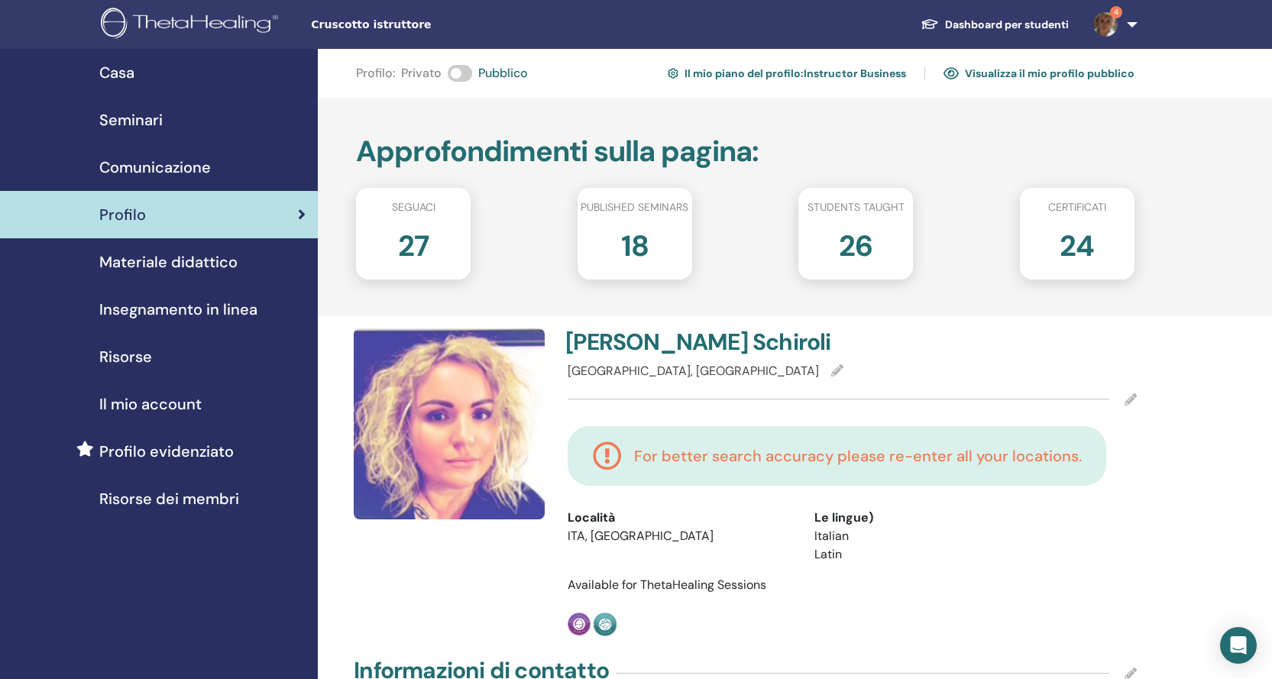
click at [142, 405] on span "Il mio account" at bounding box center [150, 404] width 102 height 23
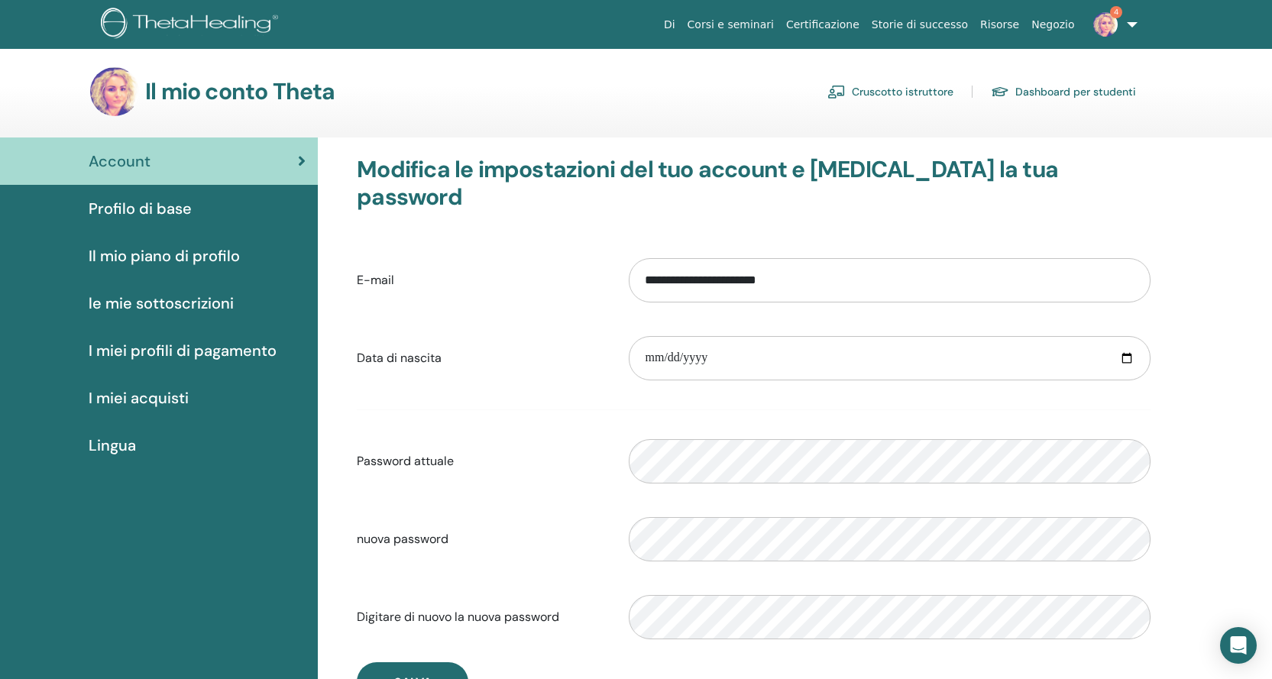
click at [186, 298] on span "le mie sottoscrizioni" at bounding box center [161, 303] width 145 height 23
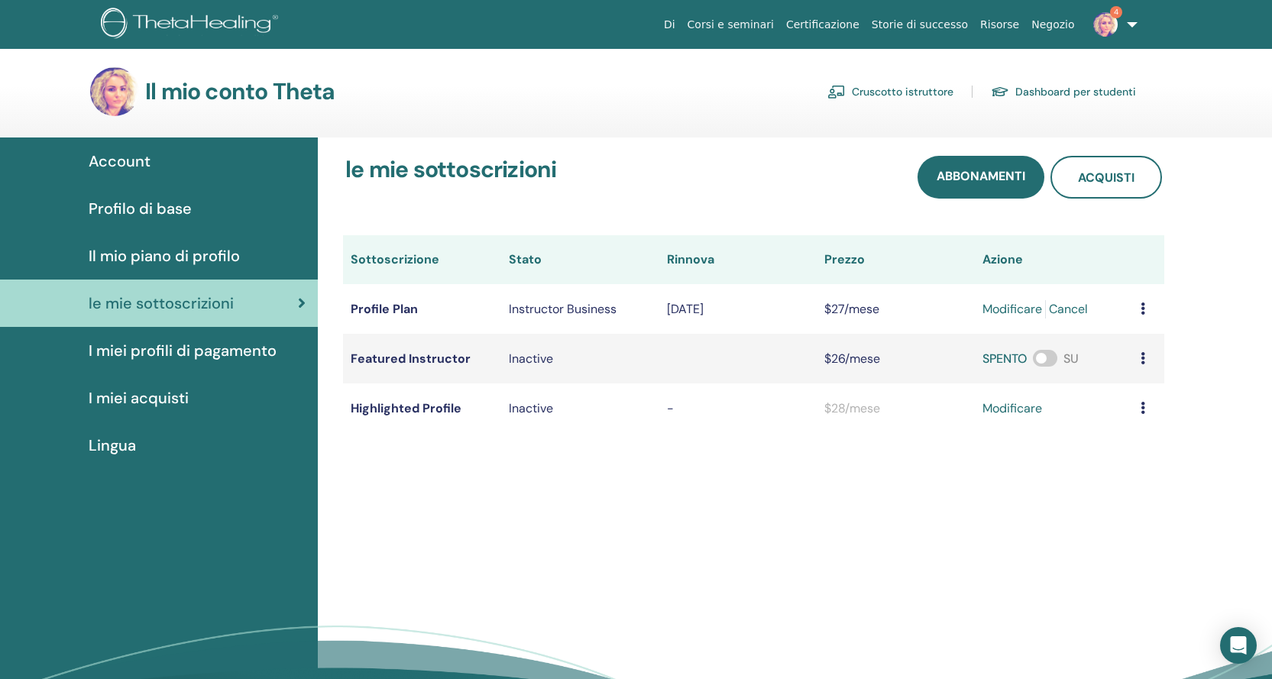
click at [166, 247] on span "Il mio piano di profilo" at bounding box center [164, 255] width 151 height 23
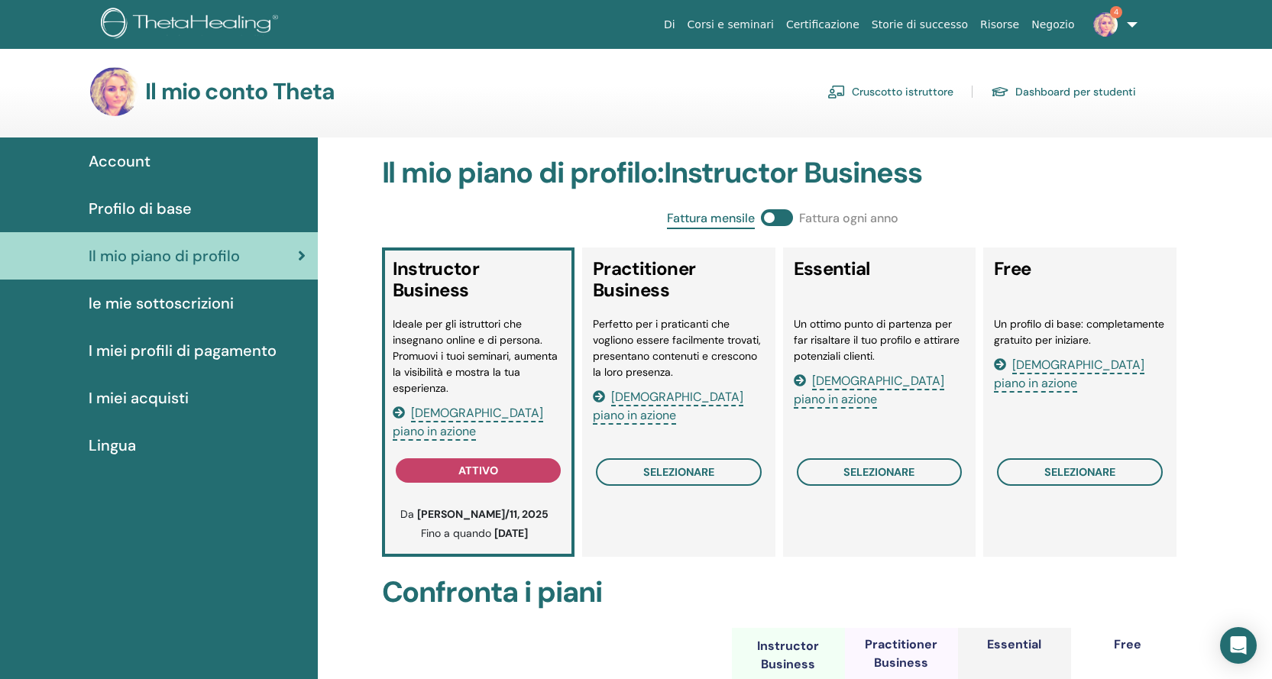
click at [919, 93] on link "Cruscotto istruttore" at bounding box center [890, 91] width 126 height 24
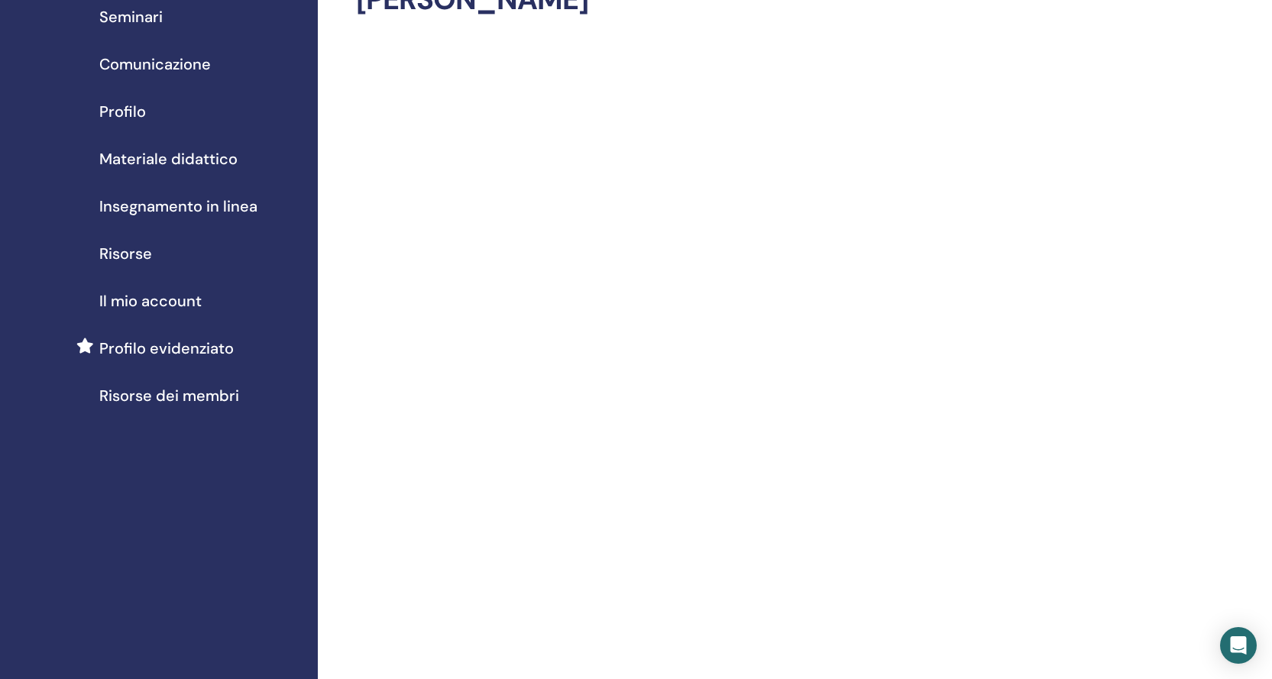
scroll to position [76, 0]
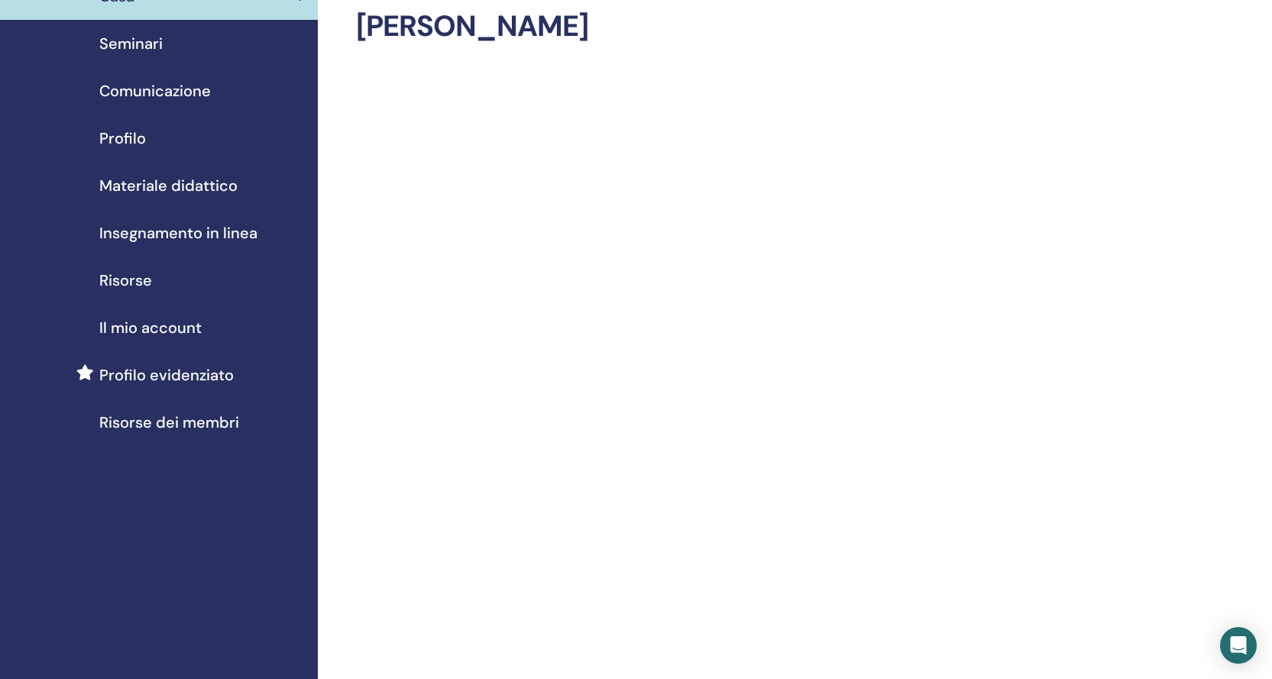
click at [195, 183] on span "Materiale didattico" at bounding box center [168, 185] width 138 height 23
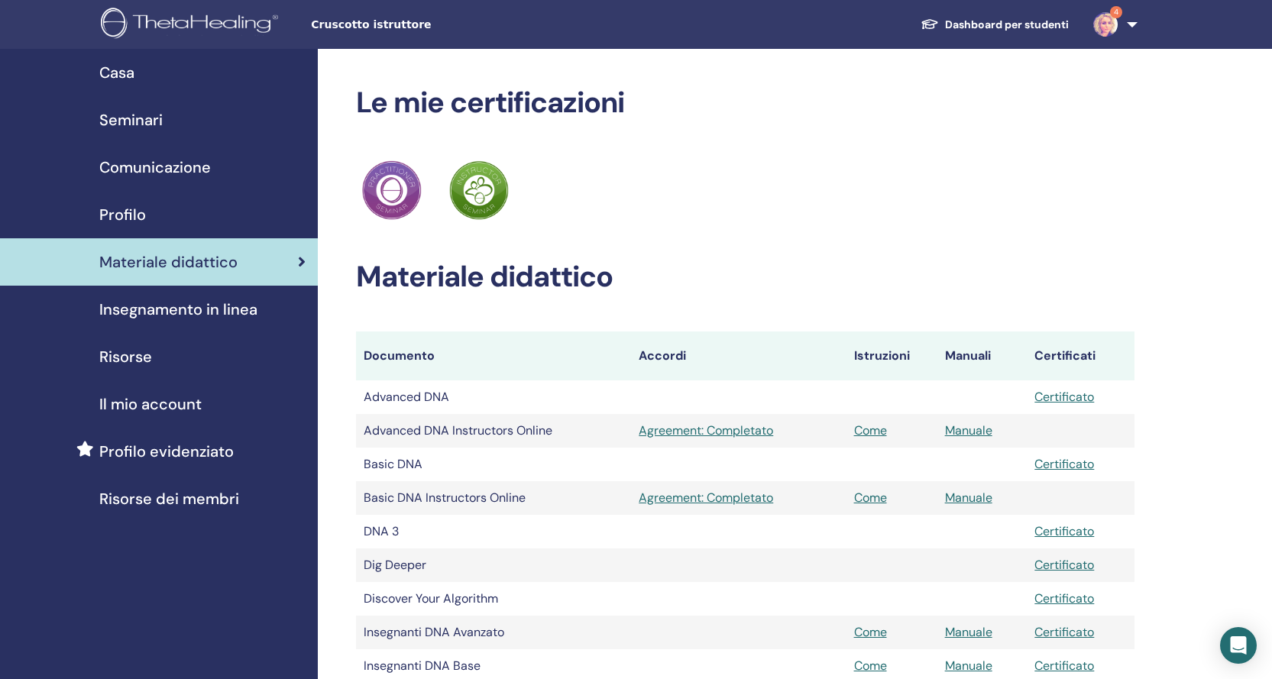
click at [185, 497] on span "Risorse dei membri" at bounding box center [169, 498] width 140 height 23
